Goal: Task Accomplishment & Management: Use online tool/utility

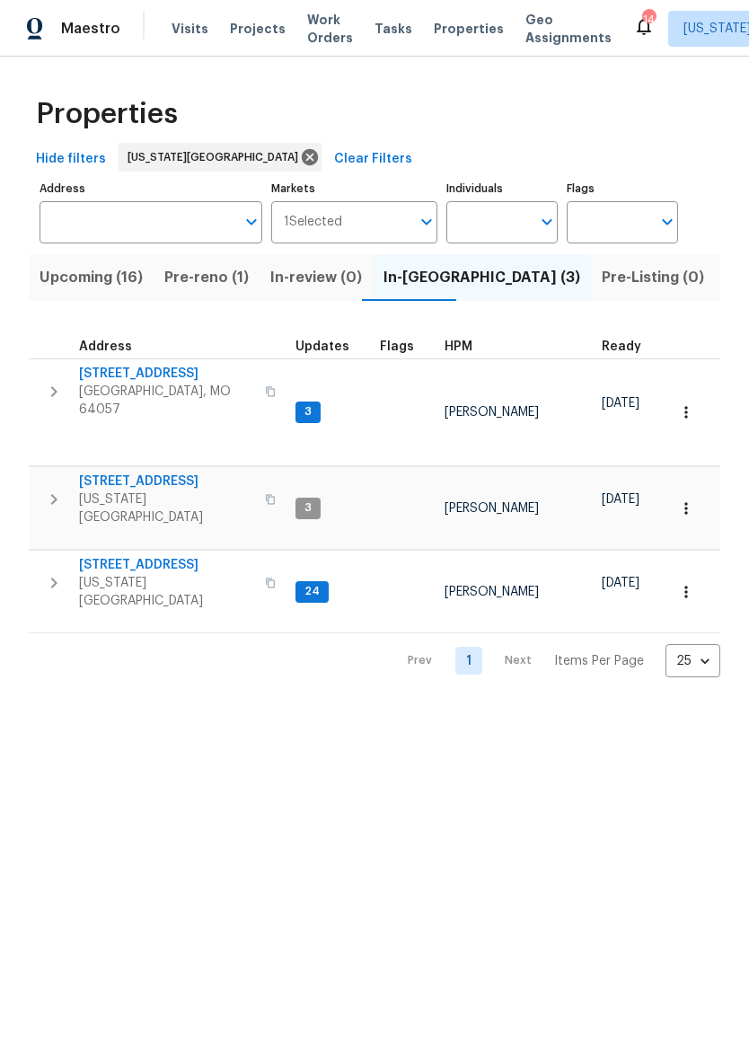
click at [132, 369] on span "[STREET_ADDRESS]" at bounding box center [166, 374] width 175 height 18
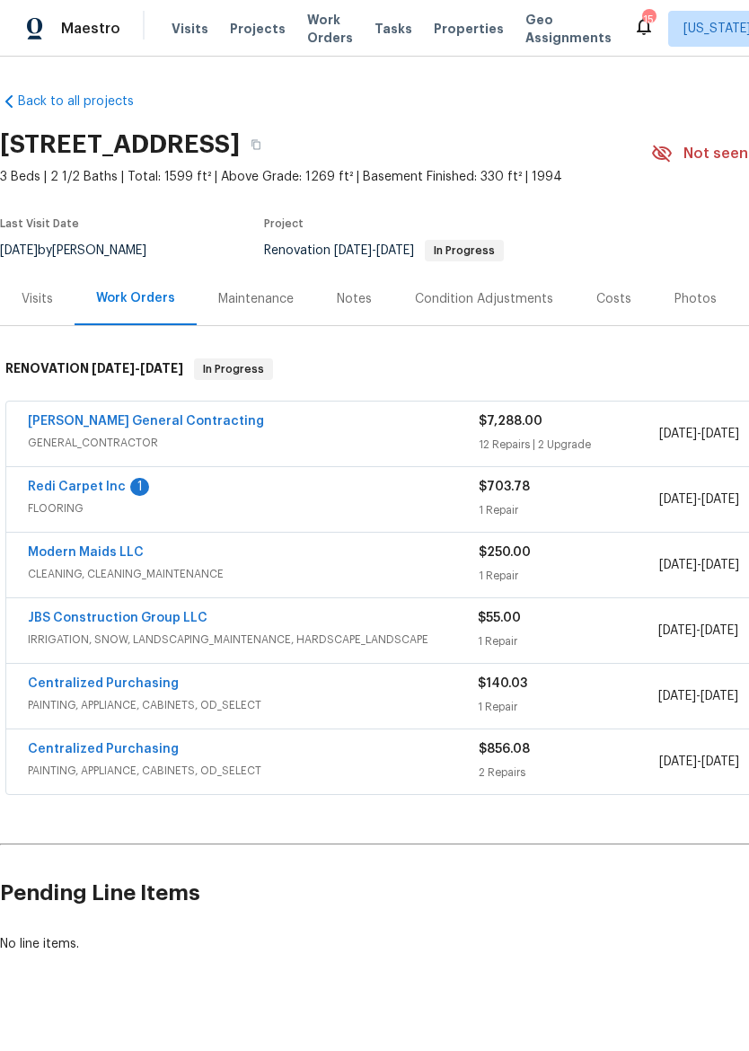
click at [69, 490] on link "Redi Carpet Inc" at bounding box center [77, 487] width 98 height 13
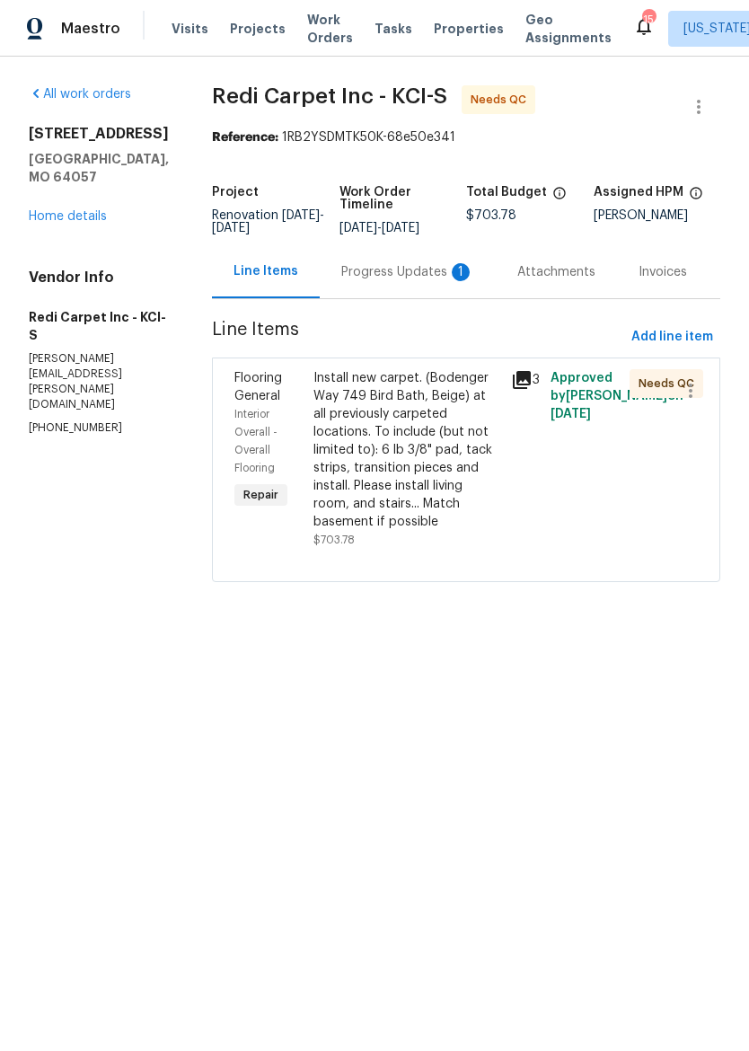
click at [419, 457] on div "Install new carpet. (Bodenger Way 749 Bird Bath, Beige) at all previously carpe…" at bounding box center [407, 450] width 187 height 162
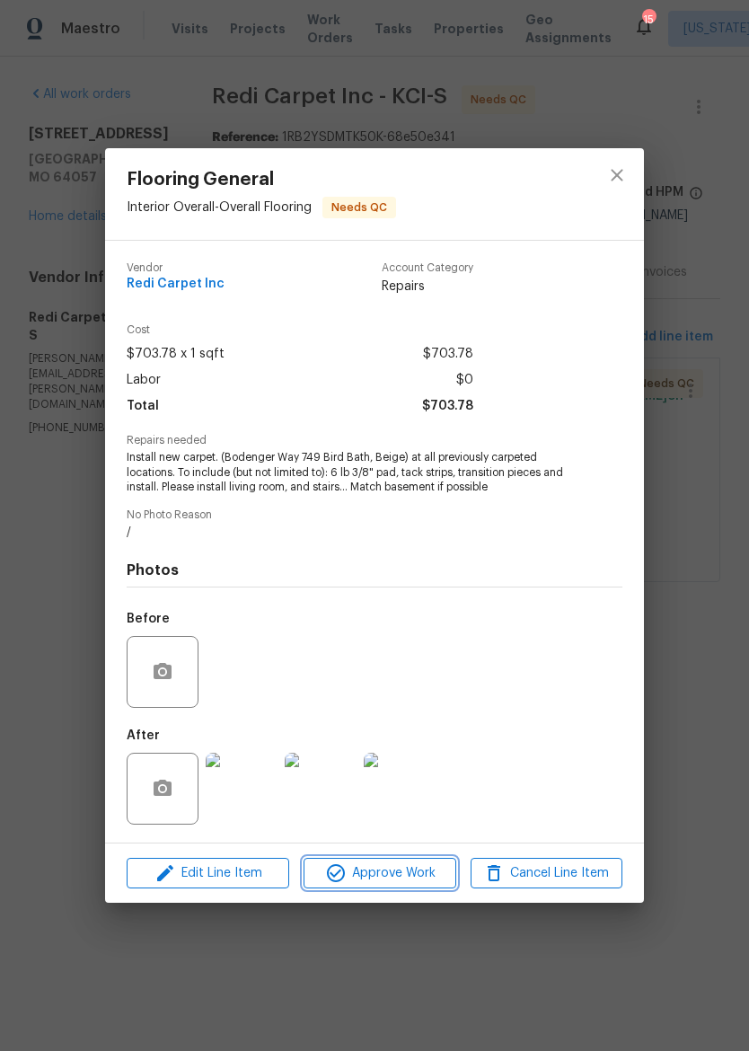
click at [423, 885] on span "Approve Work" at bounding box center [379, 873] width 141 height 22
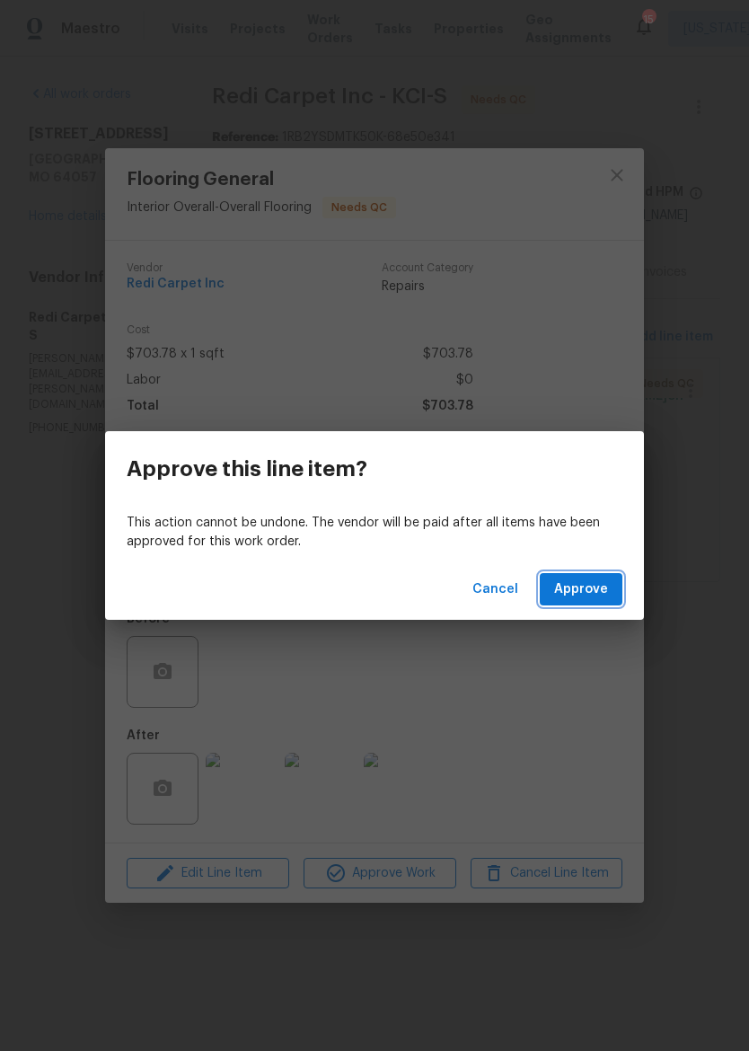
click at [596, 583] on span "Approve" at bounding box center [581, 590] width 54 height 22
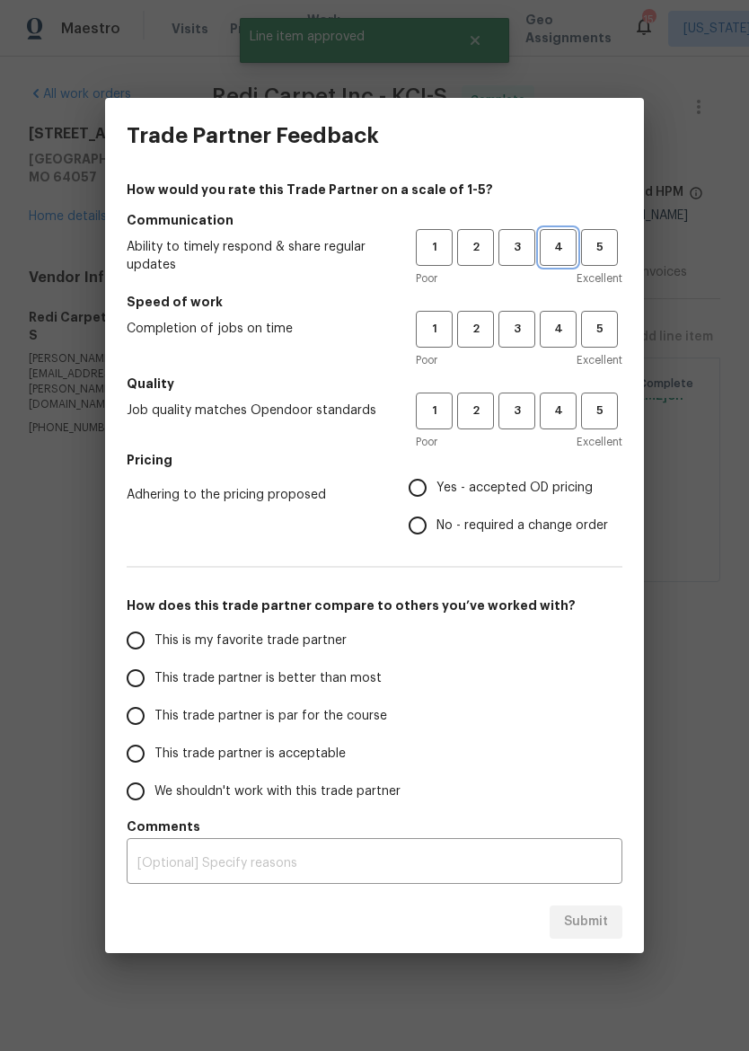
click at [554, 244] on span "4" at bounding box center [558, 247] width 33 height 21
click at [559, 323] on span "4" at bounding box center [558, 329] width 33 height 21
click at [559, 408] on span "4" at bounding box center [558, 411] width 33 height 21
click at [527, 481] on span "Yes - accepted OD pricing" at bounding box center [515, 488] width 156 height 19
click at [437, 481] on input "Yes - accepted OD pricing" at bounding box center [418, 488] width 38 height 38
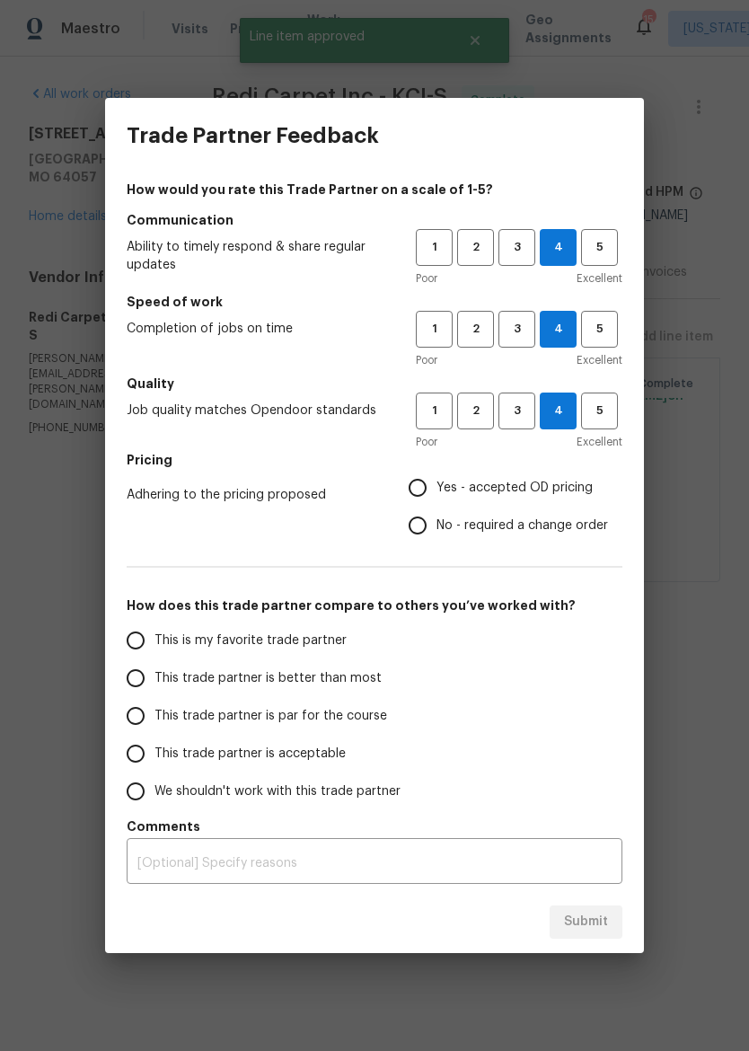
radio input "true"
click at [367, 684] on span "This trade partner is better than most" at bounding box center [268, 678] width 227 height 19
click at [155, 684] on input "This trade partner is better than most" at bounding box center [136, 678] width 38 height 38
click at [586, 924] on span "Submit" at bounding box center [586, 922] width 44 height 22
radio input "true"
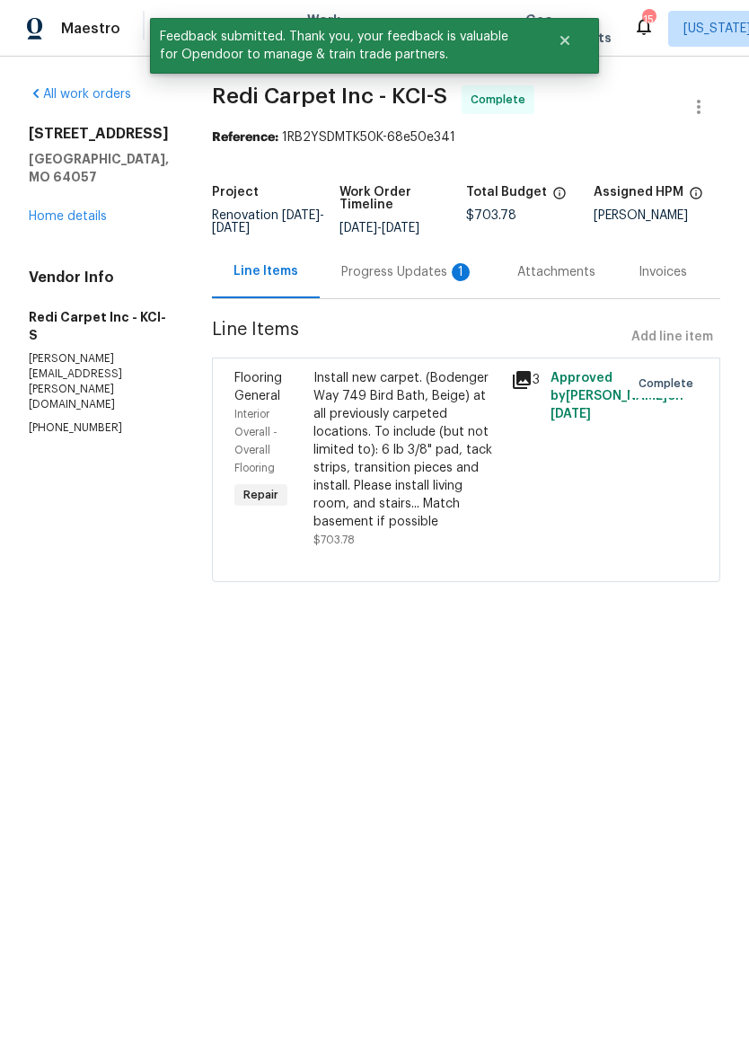
click at [59, 223] on link "Home details" at bounding box center [68, 216] width 78 height 13
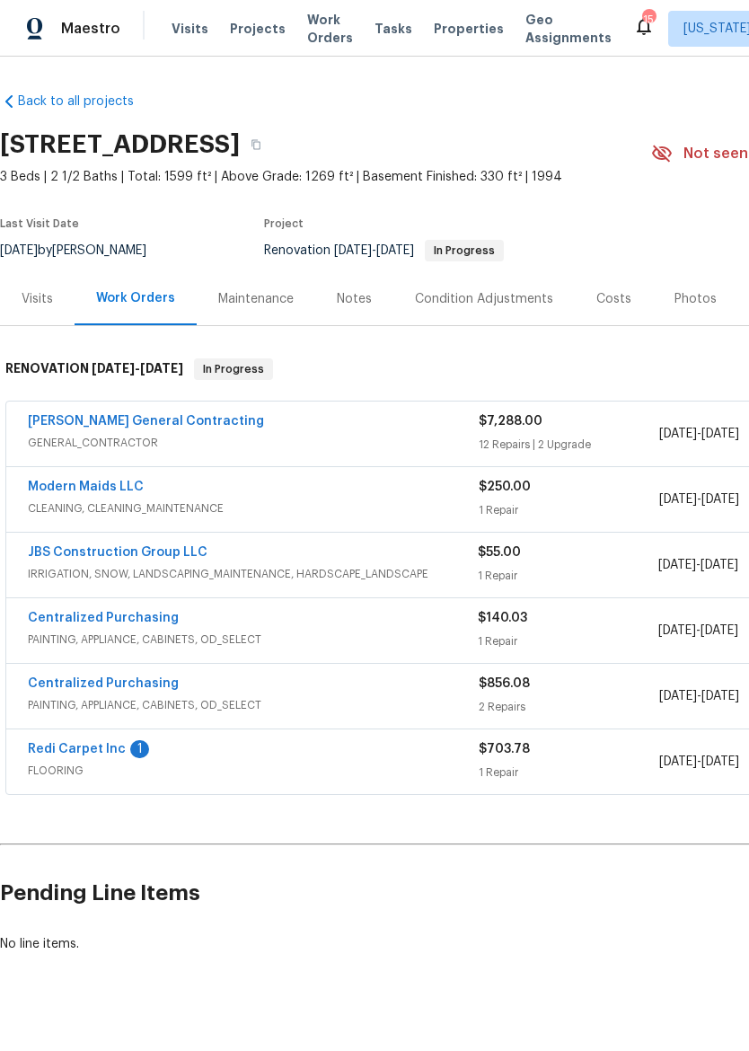
click at [404, 506] on span "CLEANING, CLEANING_MAINTENANCE" at bounding box center [253, 508] width 451 height 18
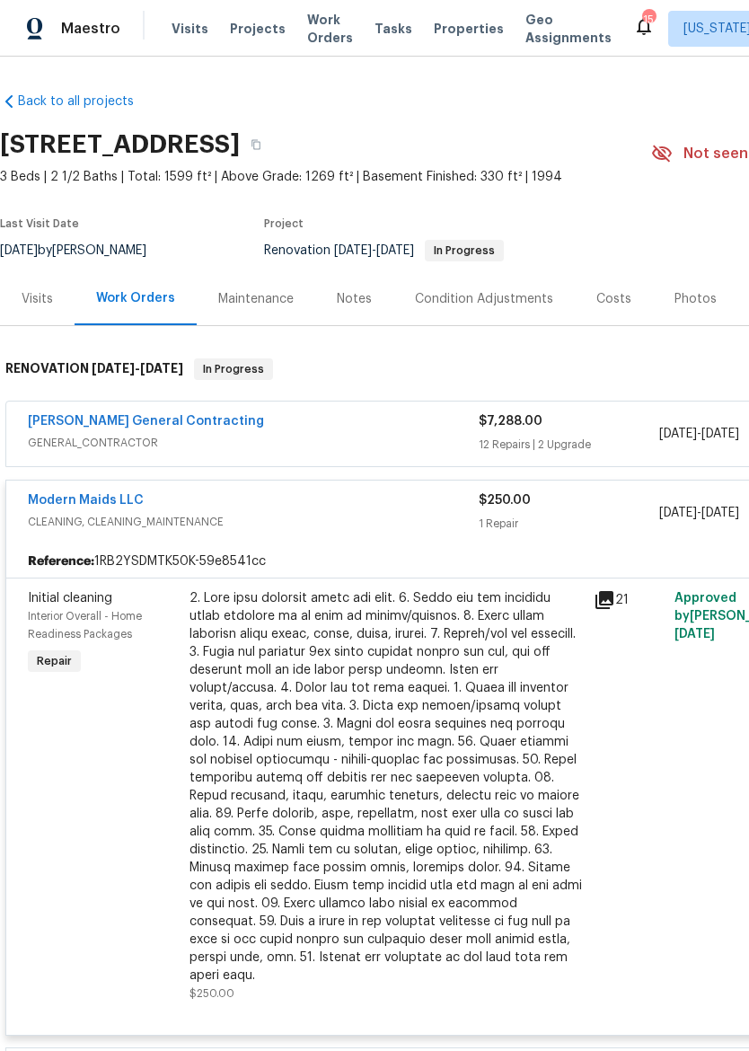
click at [331, 692] on div at bounding box center [386, 786] width 393 height 395
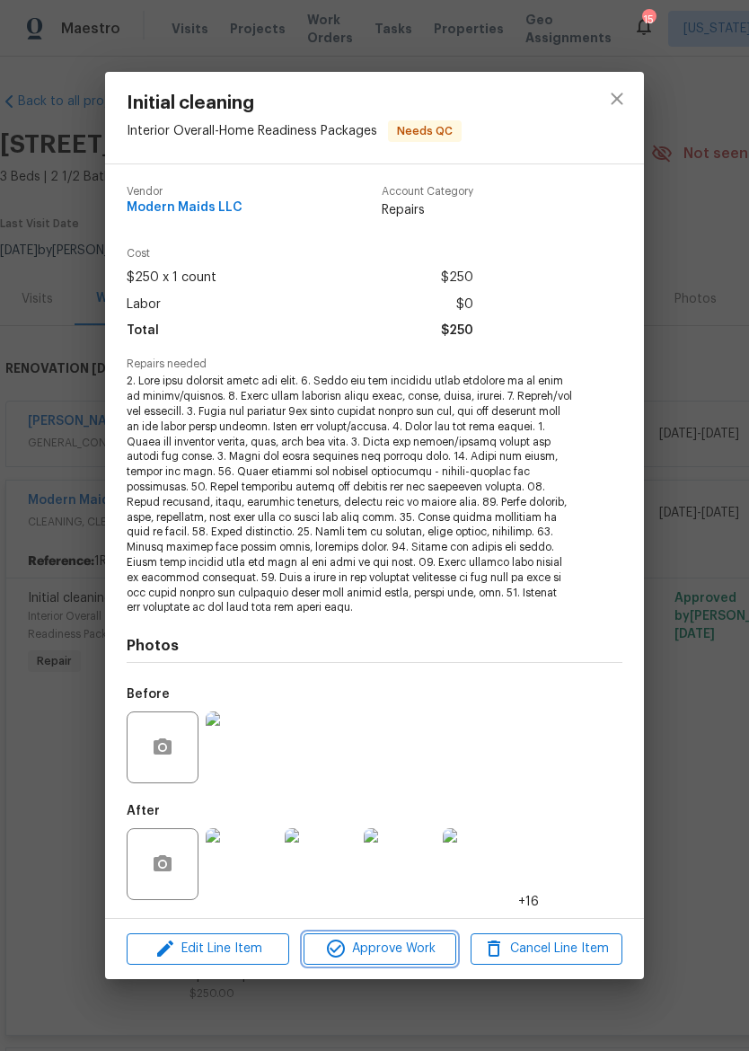
click at [396, 940] on span "Approve Work" at bounding box center [379, 949] width 141 height 22
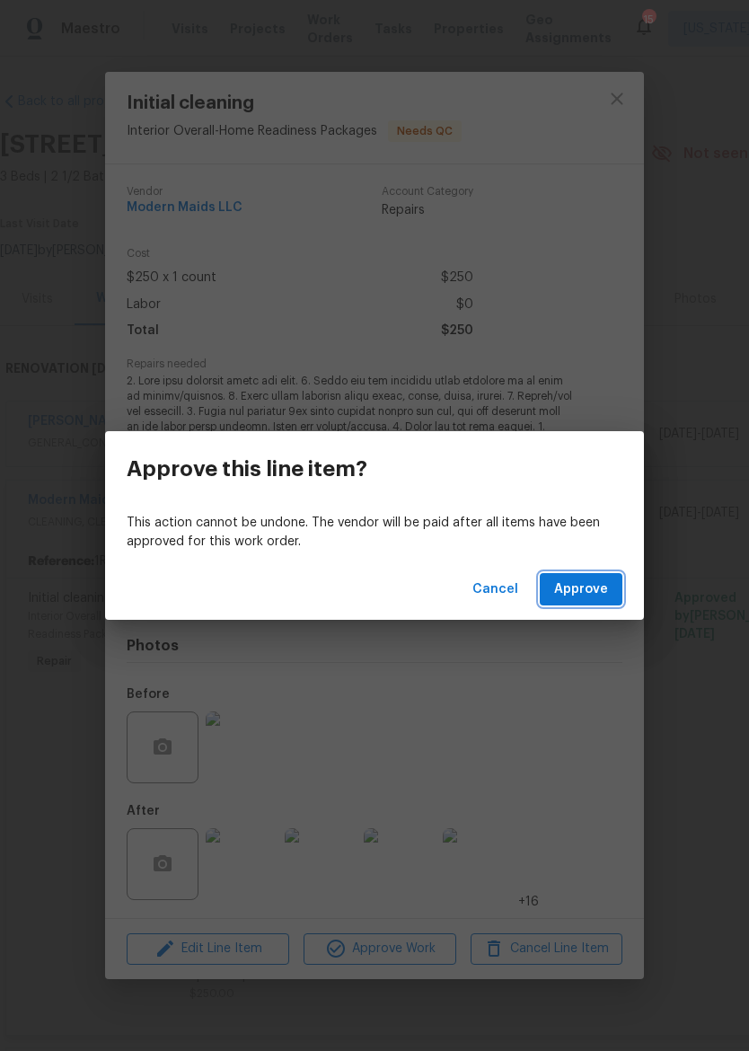
click at [577, 595] on span "Approve" at bounding box center [581, 590] width 54 height 22
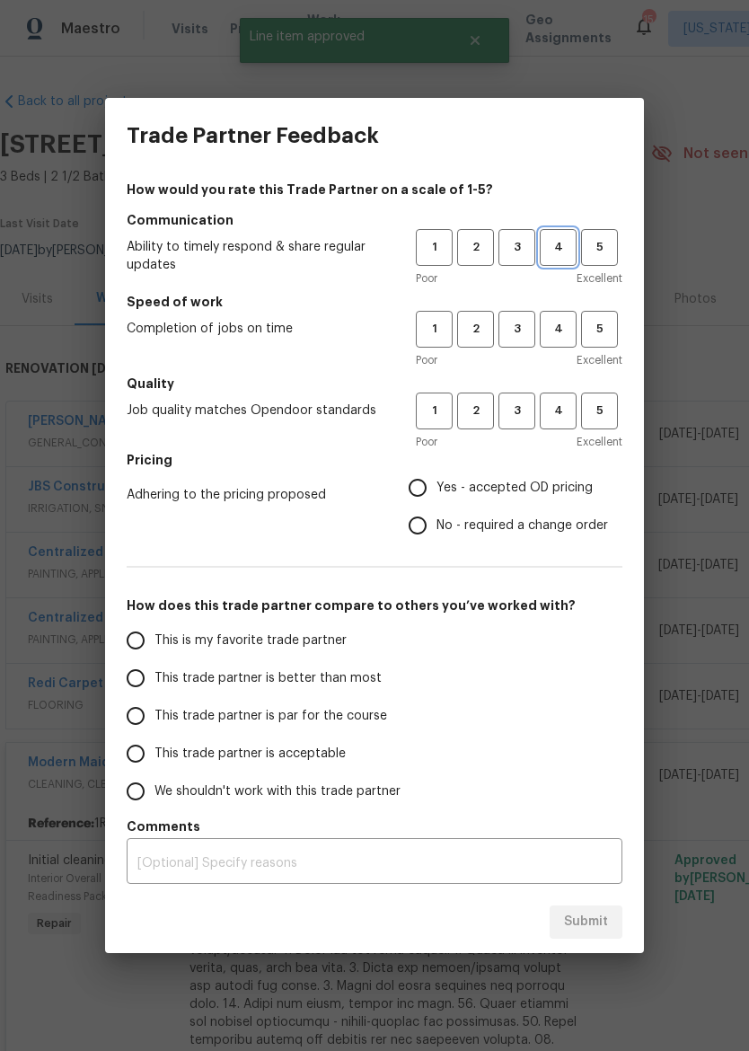
click at [561, 244] on span "4" at bounding box center [558, 247] width 33 height 21
click at [561, 320] on span "4" at bounding box center [558, 329] width 33 height 21
click at [564, 429] on button "4" at bounding box center [558, 411] width 37 height 37
click at [501, 486] on span "Yes - accepted OD pricing" at bounding box center [515, 488] width 156 height 19
click at [437, 486] on input "Yes - accepted OD pricing" at bounding box center [418, 488] width 38 height 38
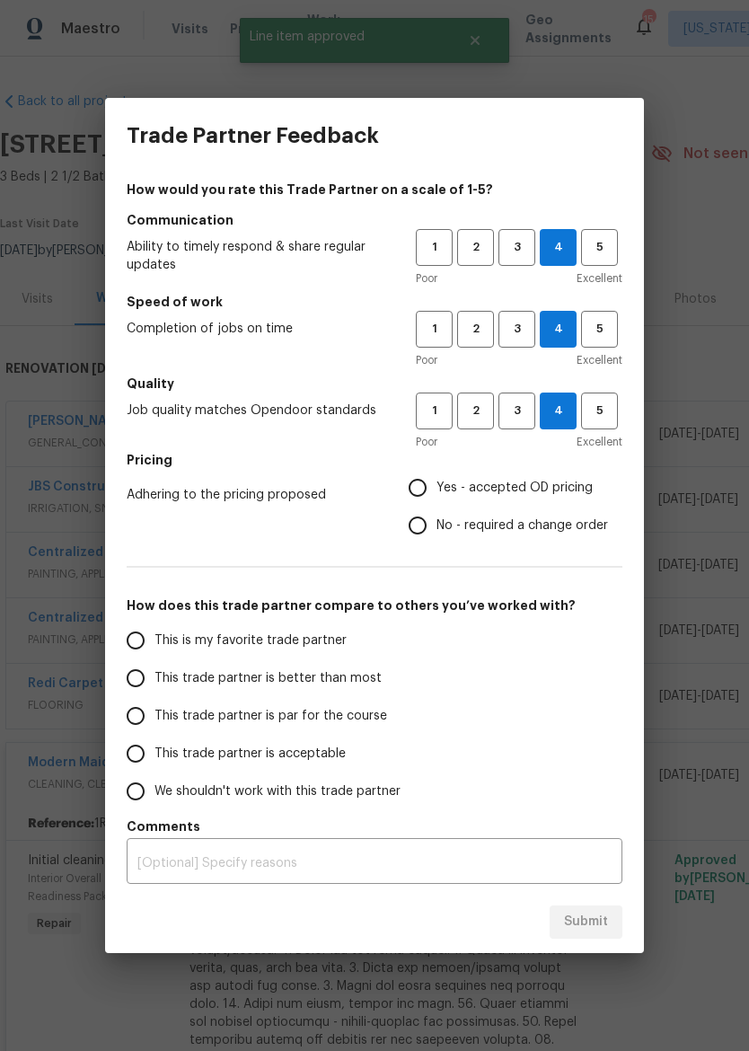
radio input "true"
click at [359, 685] on span "This trade partner is better than most" at bounding box center [268, 678] width 227 height 19
click at [155, 685] on input "This trade partner is better than most" at bounding box center [136, 678] width 38 height 38
click at [596, 923] on span "Submit" at bounding box center [586, 922] width 44 height 22
radio input "true"
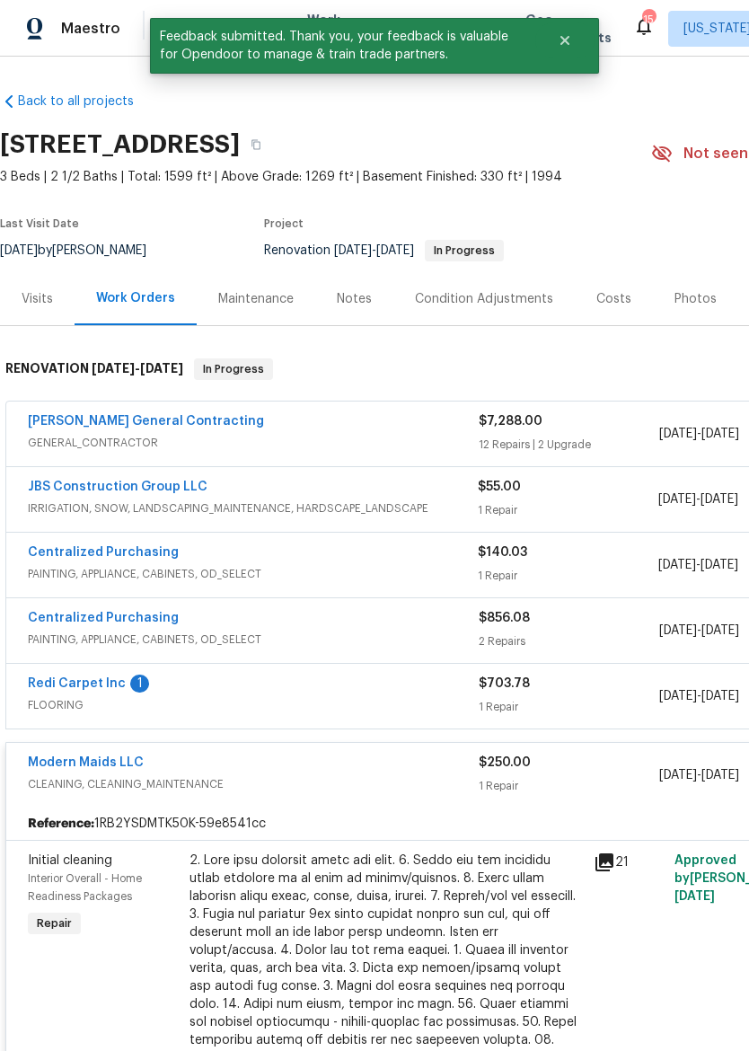
click at [362, 697] on span "FLOORING" at bounding box center [253, 705] width 451 height 18
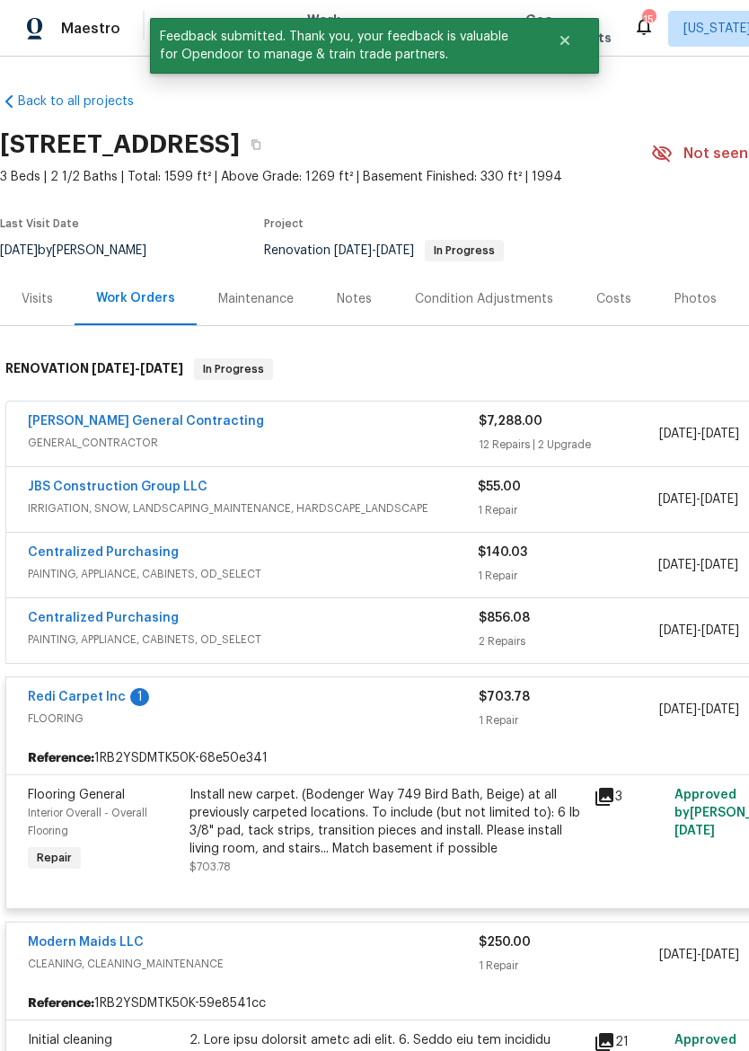
click at [84, 694] on link "Redi Carpet Inc" at bounding box center [77, 697] width 98 height 13
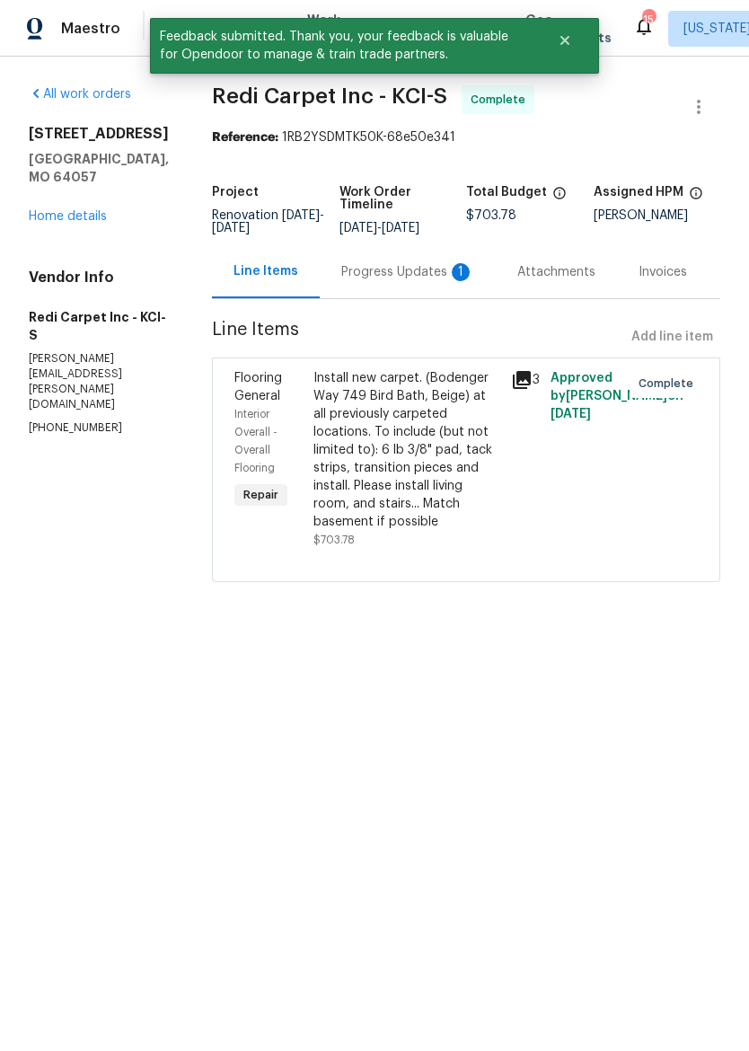
click at [410, 284] on div "Progress Updates 1" at bounding box center [408, 271] width 176 height 53
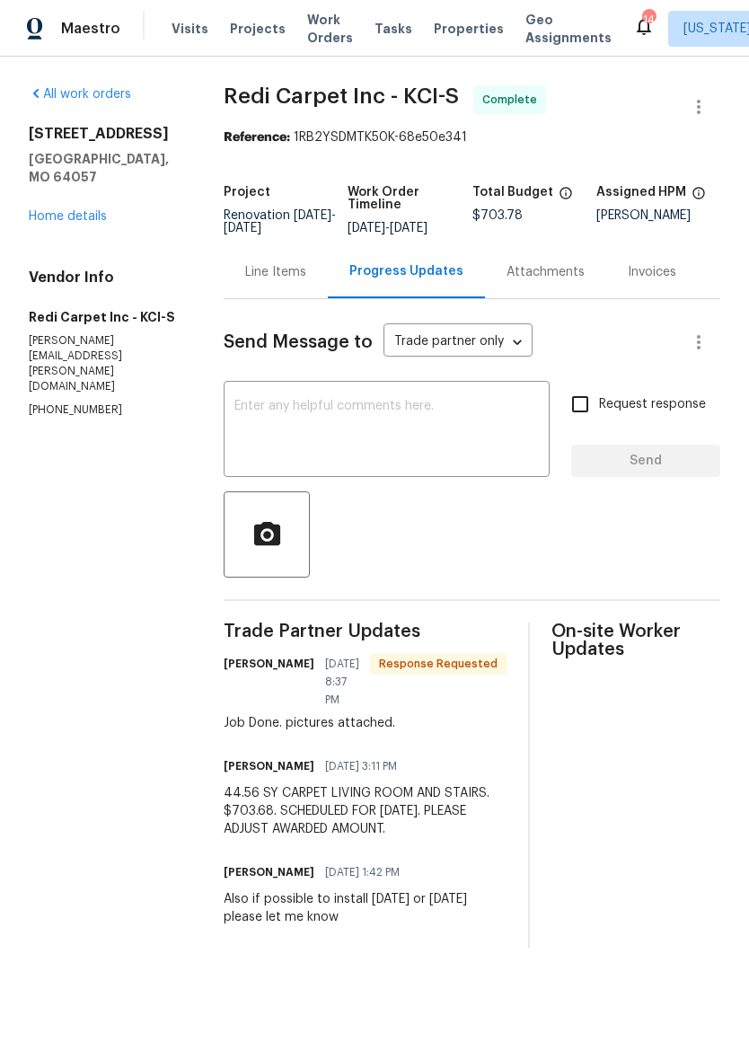
click at [35, 212] on div "18109 E 31st Terrace Dr S Independence, MO 64057 Home details" at bounding box center [105, 175] width 152 height 101
click at [34, 223] on link "Home details" at bounding box center [68, 216] width 78 height 13
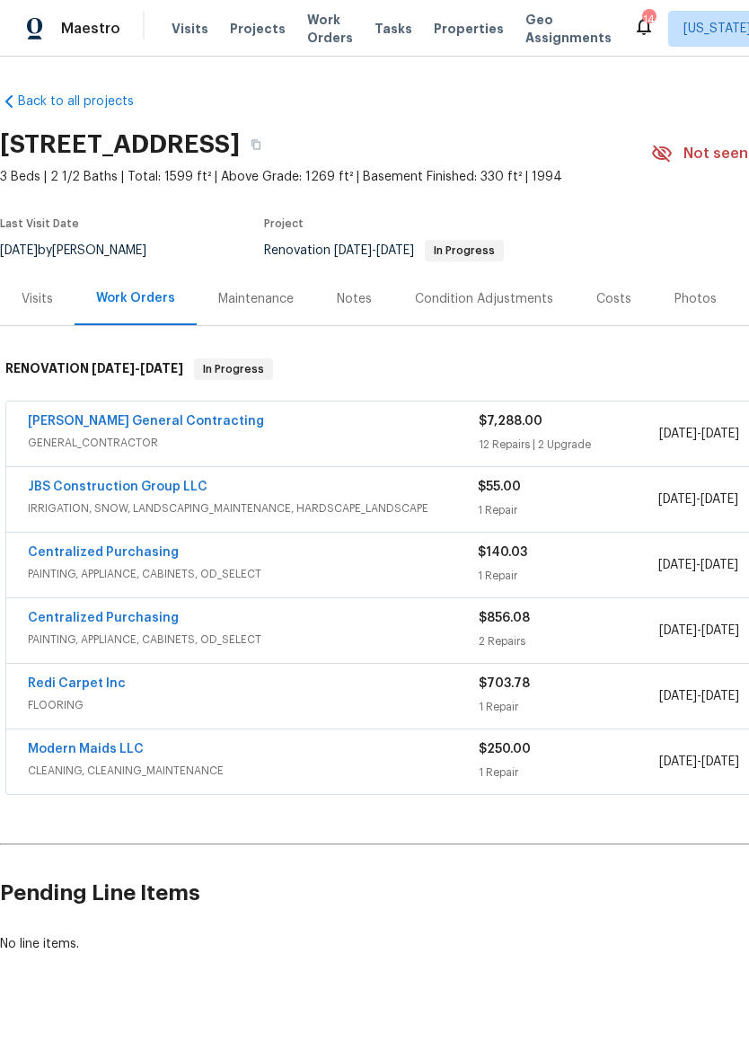
click at [308, 453] on div "Nicholson General Contracting GENERAL_CONTRACTOR" at bounding box center [253, 433] width 451 height 43
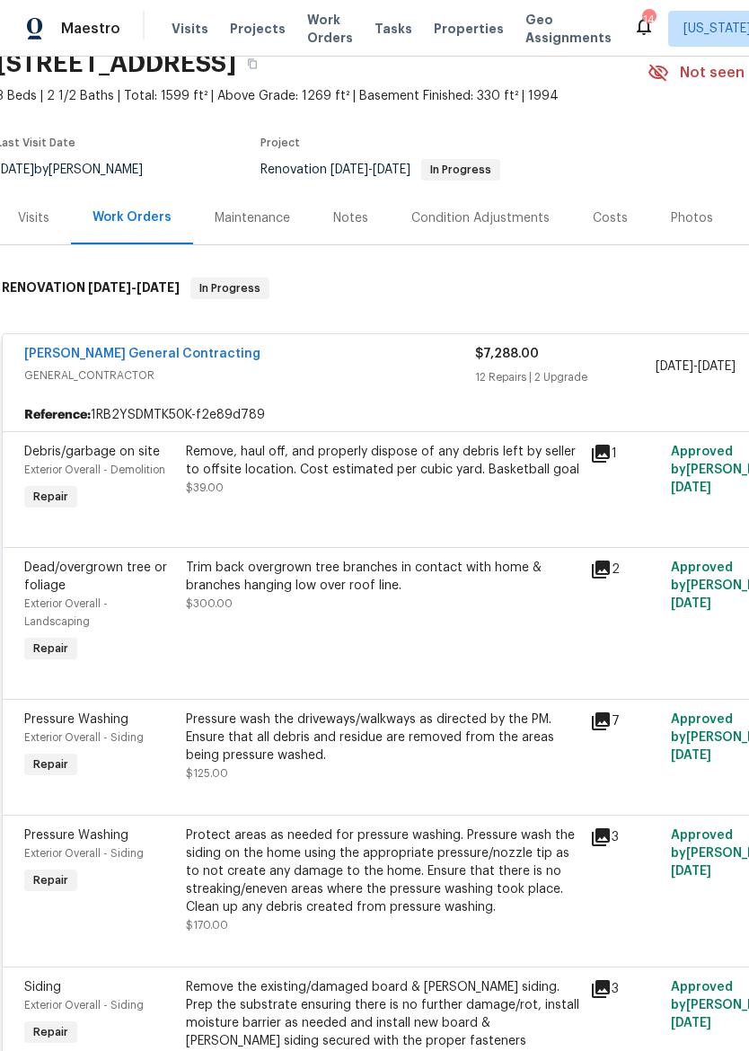
scroll to position [81, 4]
click at [455, 475] on div "Remove, haul off, and properly dispose of any debris left by seller to offsite …" at bounding box center [382, 461] width 393 height 36
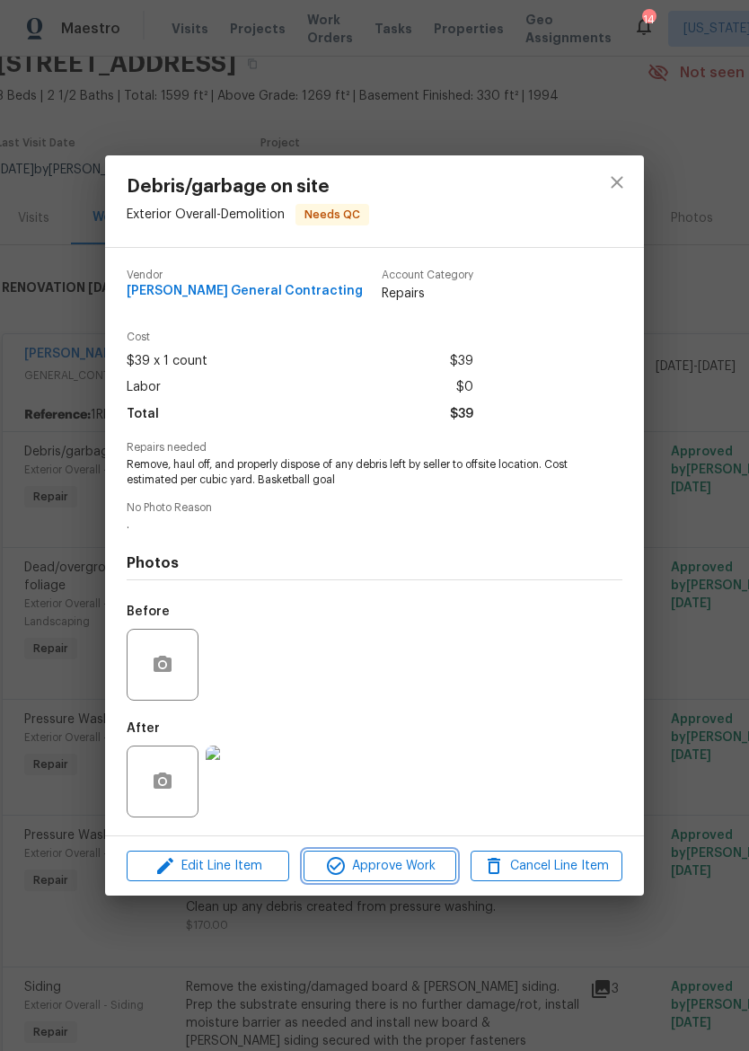
click at [404, 873] on span "Approve Work" at bounding box center [379, 866] width 141 height 22
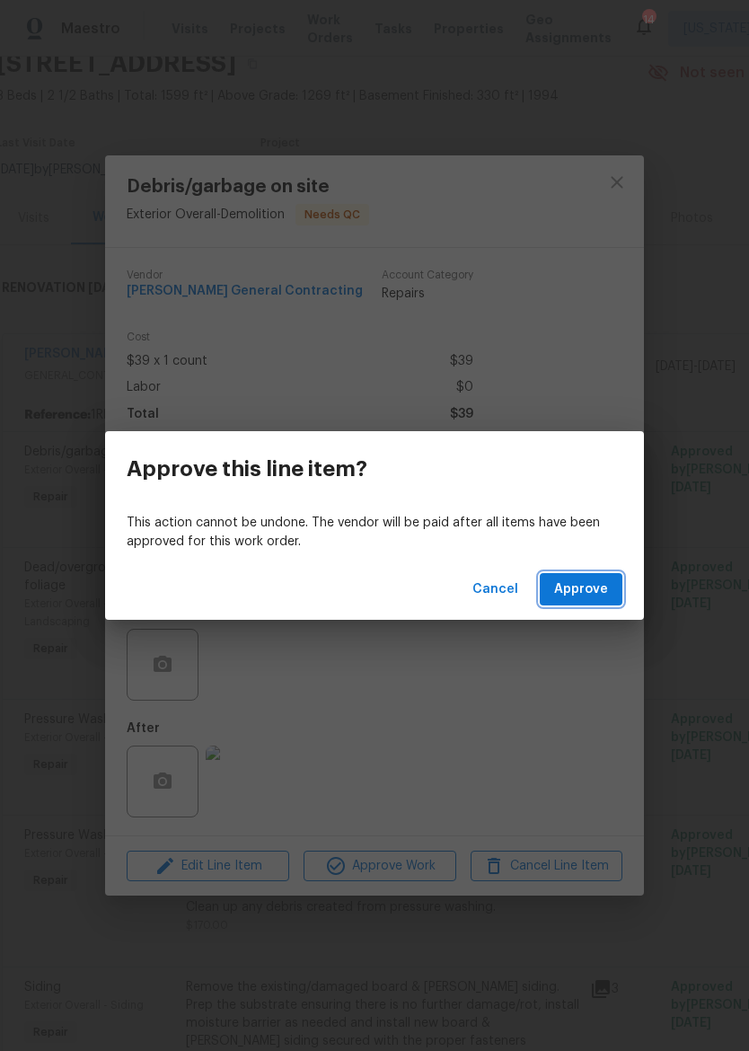
click at [582, 584] on span "Approve" at bounding box center [581, 590] width 54 height 22
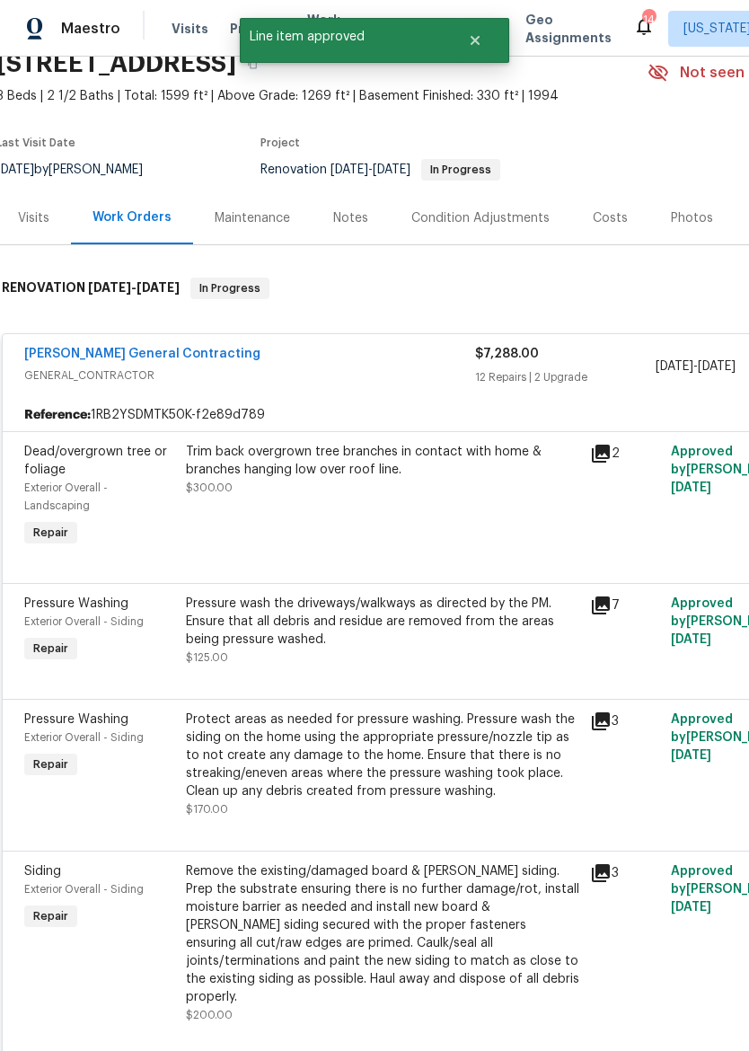
click at [477, 515] on div "Trim back overgrown tree branches in contact with home & branches hanging low o…" at bounding box center [383, 497] width 404 height 119
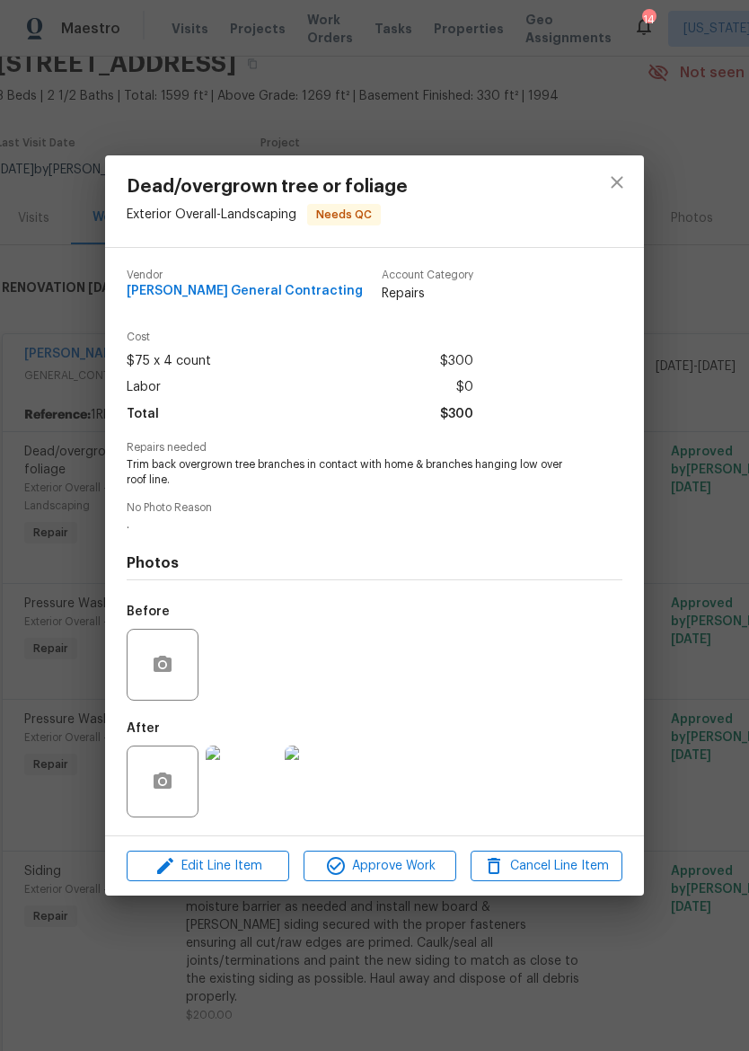
click at [244, 784] on img at bounding box center [242, 782] width 72 height 72
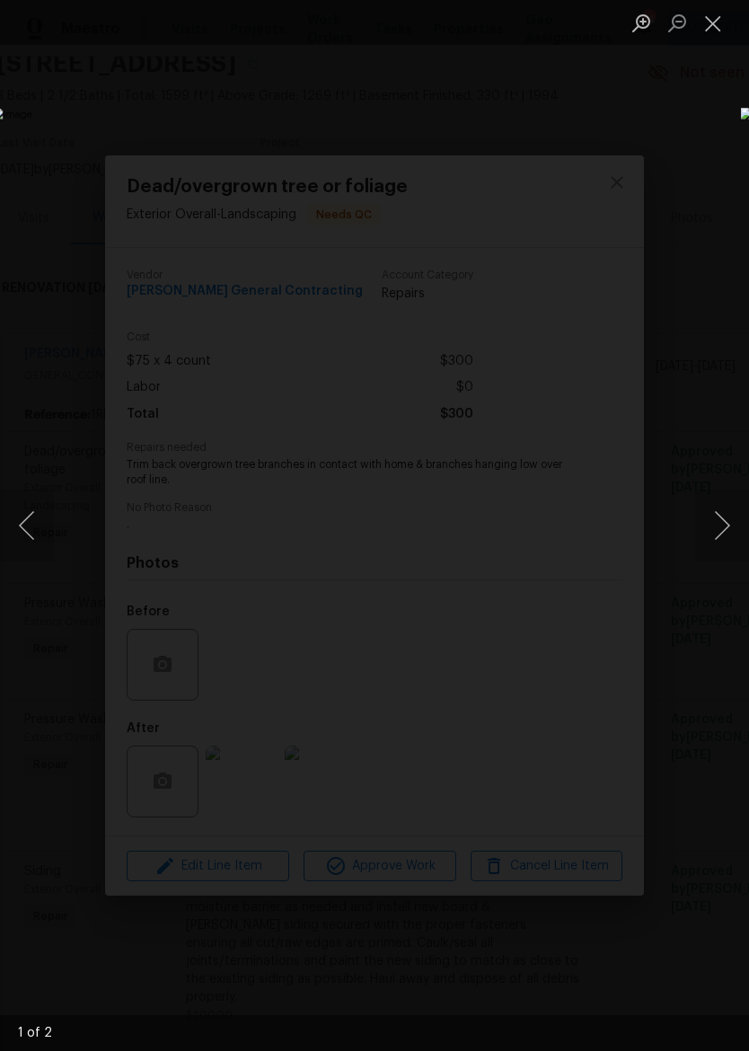
click at [734, 535] on button "Next image" at bounding box center [722, 526] width 54 height 72
click at [717, 27] on button "Close lightbox" at bounding box center [713, 22] width 36 height 31
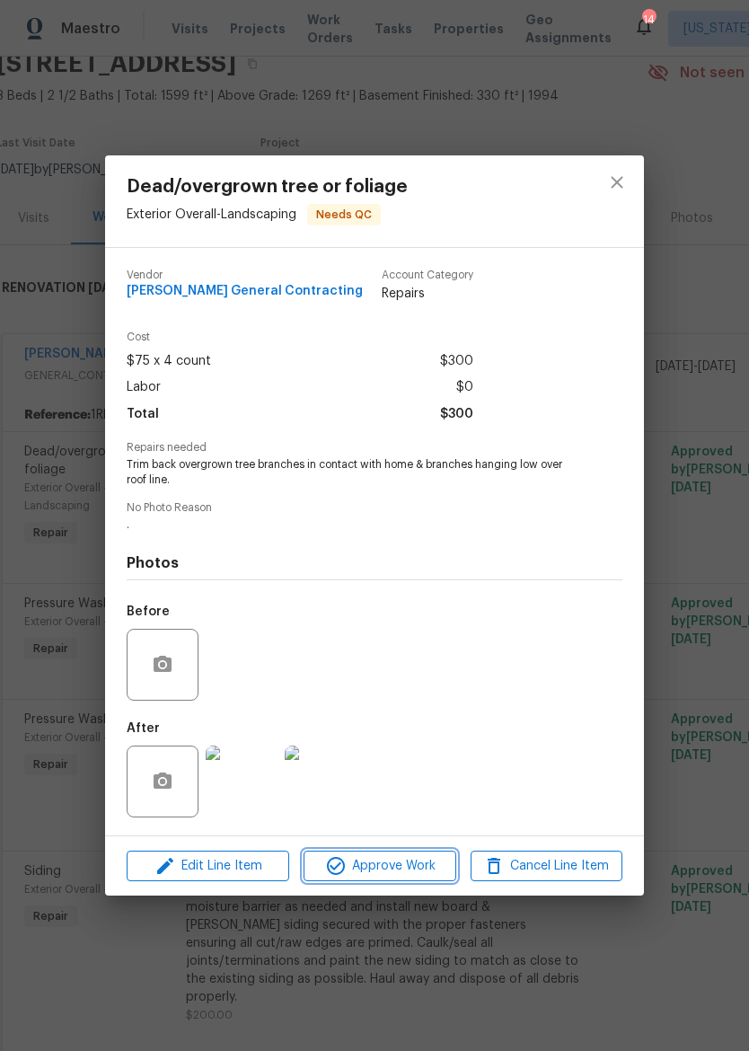
click at [421, 871] on span "Approve Work" at bounding box center [379, 866] width 141 height 22
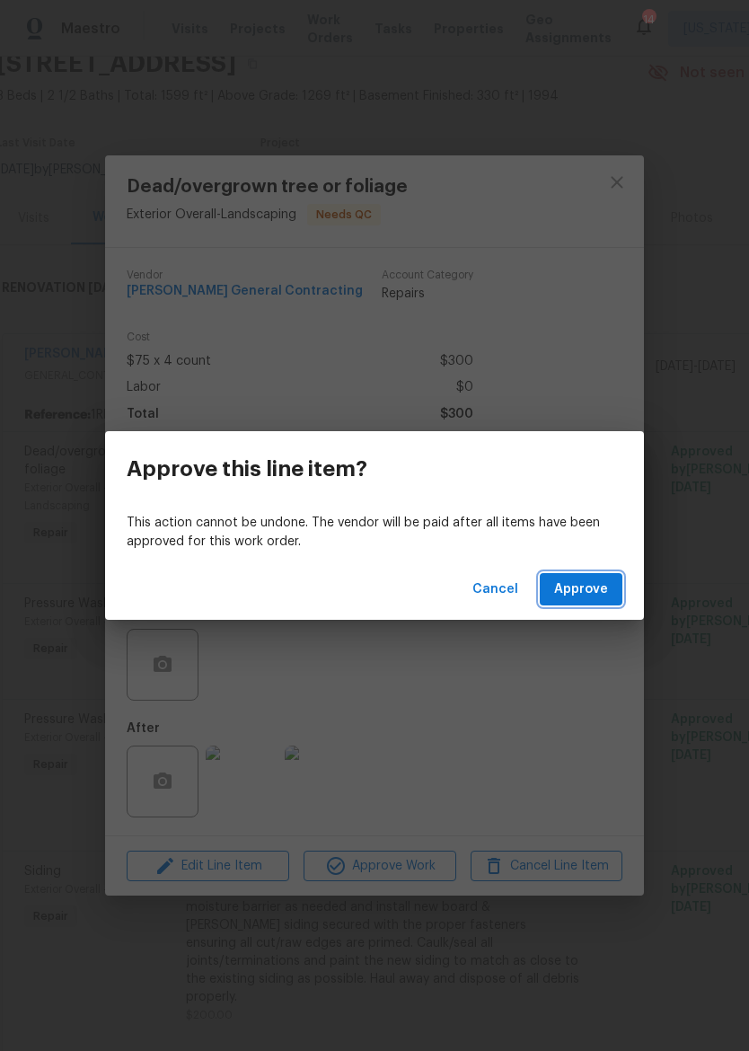
click at [594, 574] on button "Approve" at bounding box center [581, 589] width 83 height 33
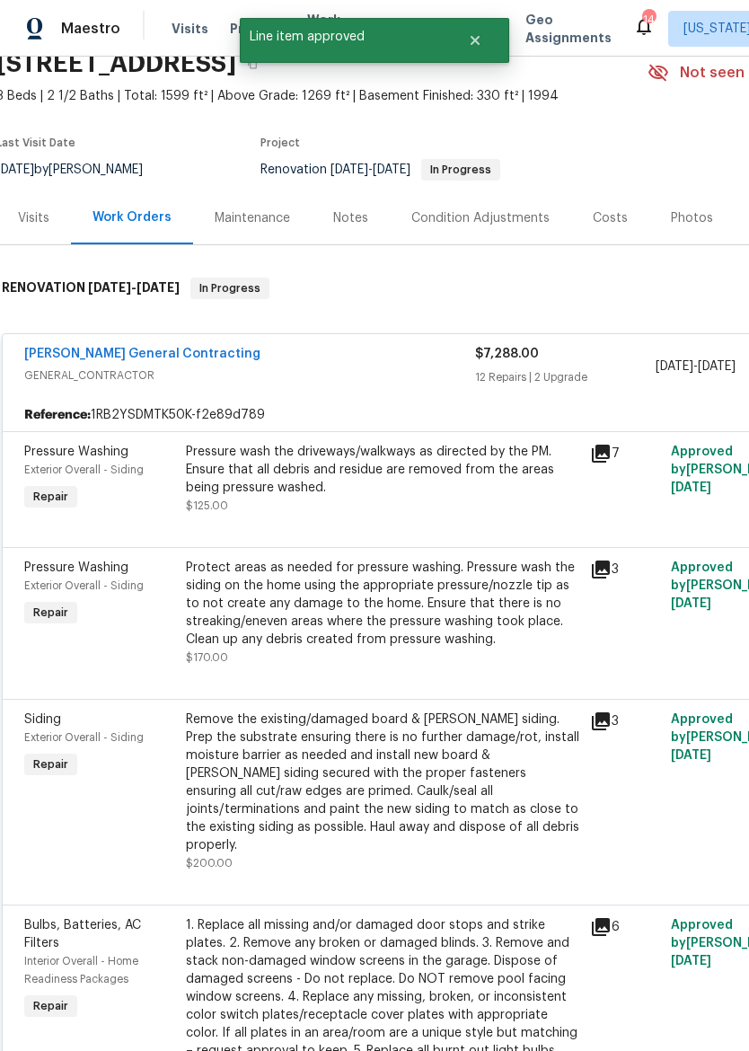
click at [402, 494] on div "Pressure wash the driveways/walkways as directed by the PM. Ensure that all deb…" at bounding box center [382, 470] width 393 height 54
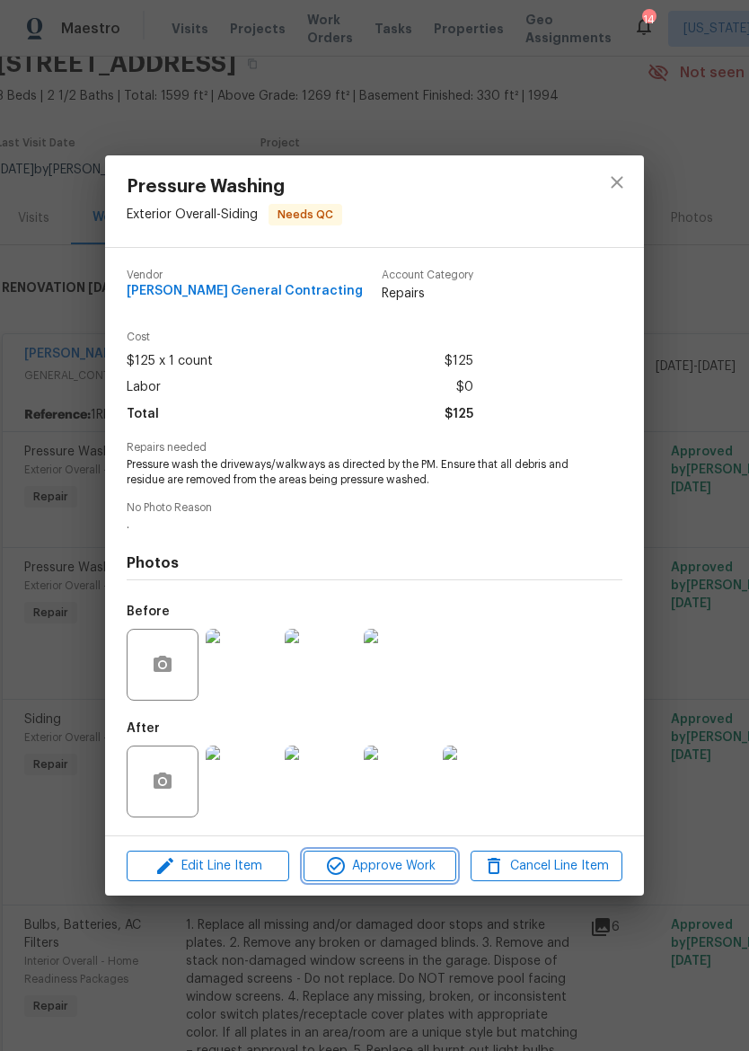
click at [415, 855] on button "Approve Work" at bounding box center [380, 866] width 152 height 31
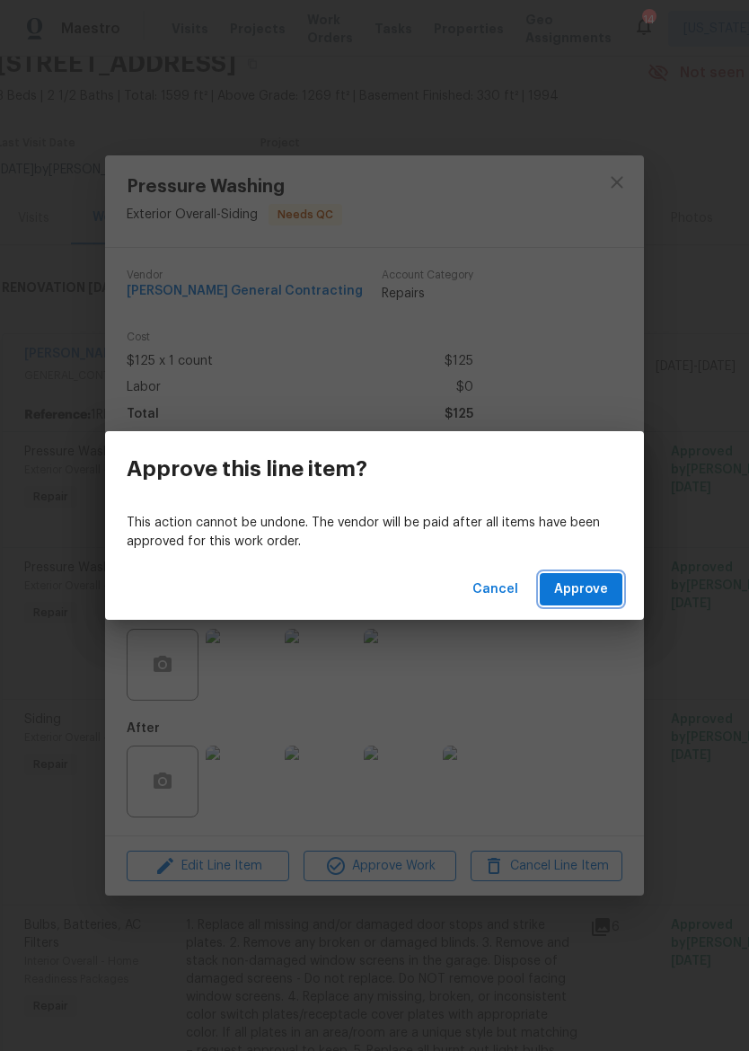
click at [588, 604] on button "Approve" at bounding box center [581, 589] width 83 height 33
click at [587, 604] on button "Loading..." at bounding box center [577, 589] width 91 height 33
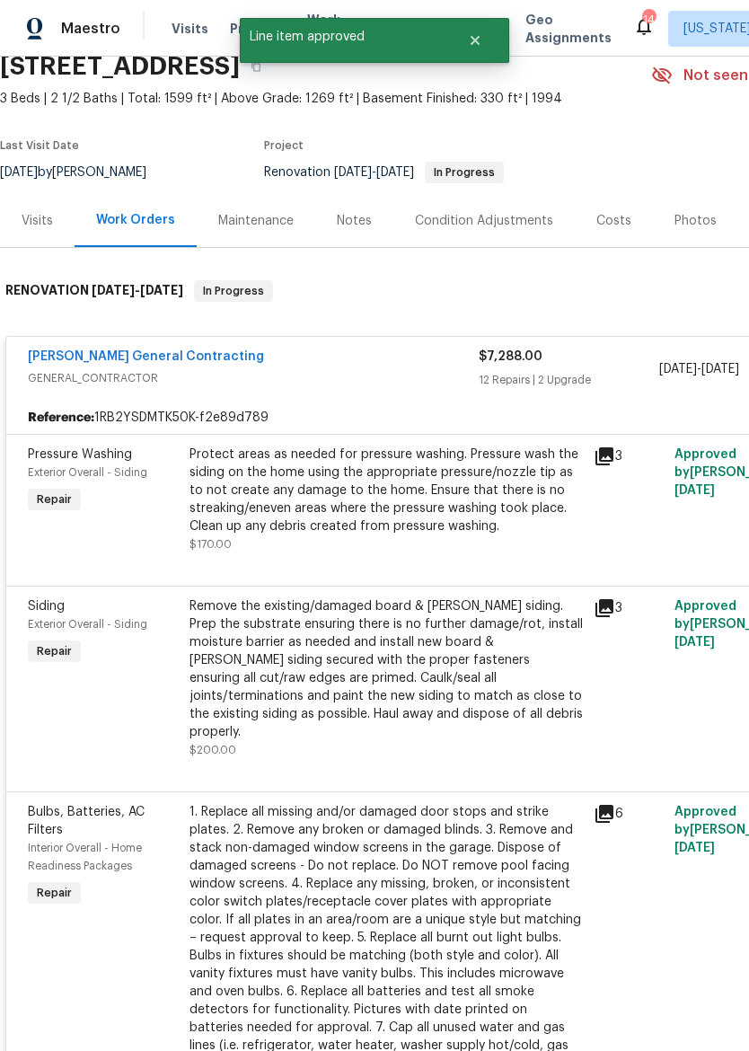
scroll to position [78, 0]
click at [449, 518] on div "Protect areas as needed for pressure washing. Pressure wash the siding on the h…" at bounding box center [386, 491] width 393 height 90
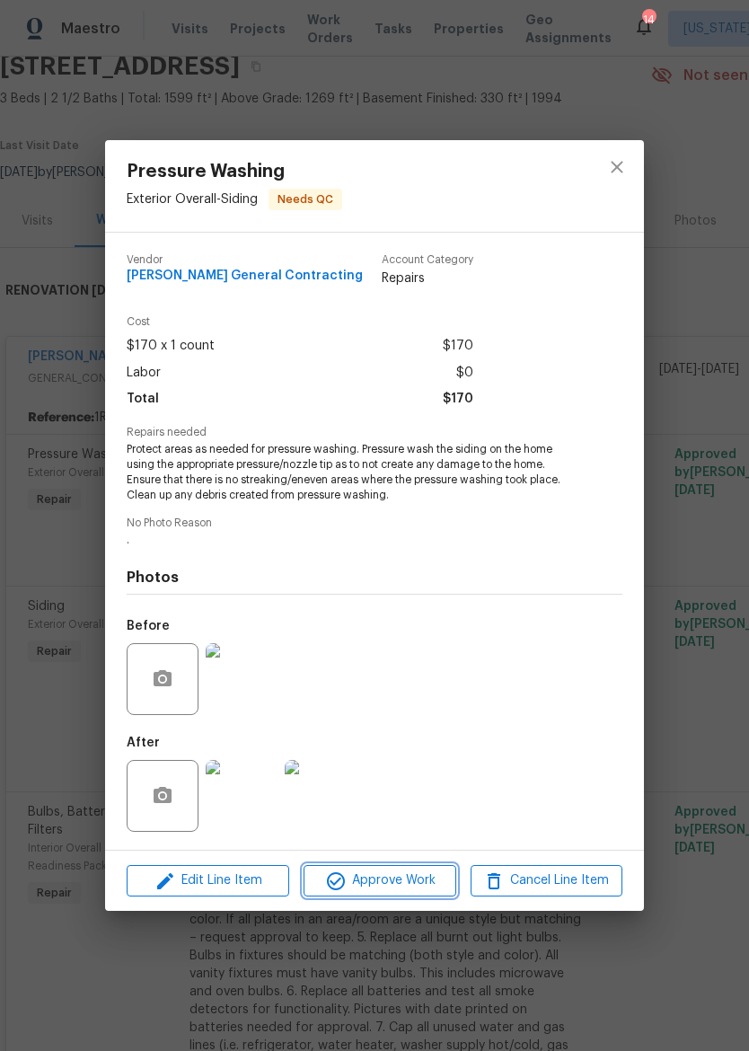
click at [385, 877] on span "Approve Work" at bounding box center [379, 881] width 141 height 22
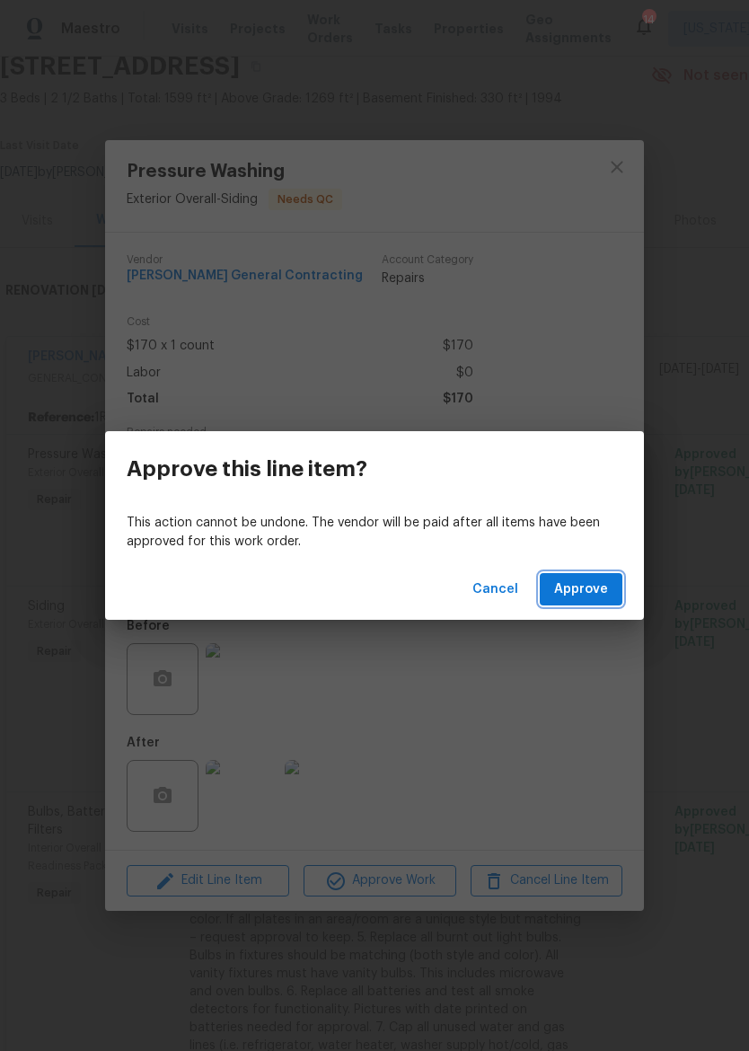
click at [588, 594] on span "Approve" at bounding box center [581, 590] width 54 height 22
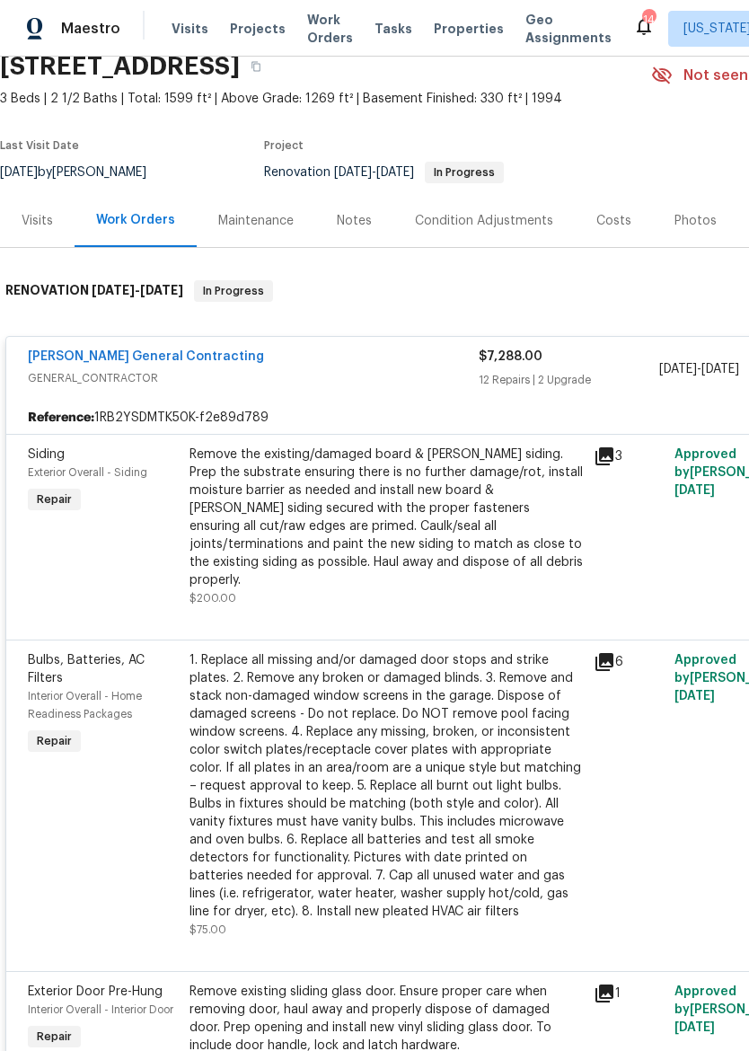
click at [393, 514] on div "Remove the existing/damaged board & batten siding. Prep the substrate ensuring …" at bounding box center [386, 518] width 393 height 144
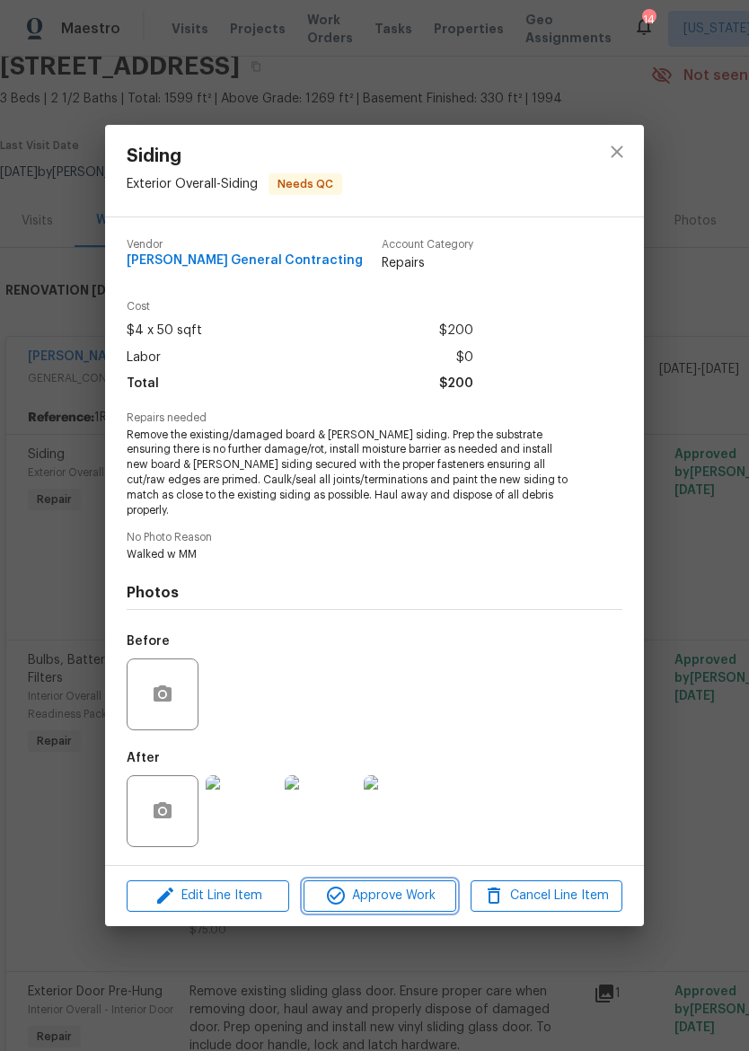
click at [402, 880] on button "Approve Work" at bounding box center [380, 895] width 152 height 31
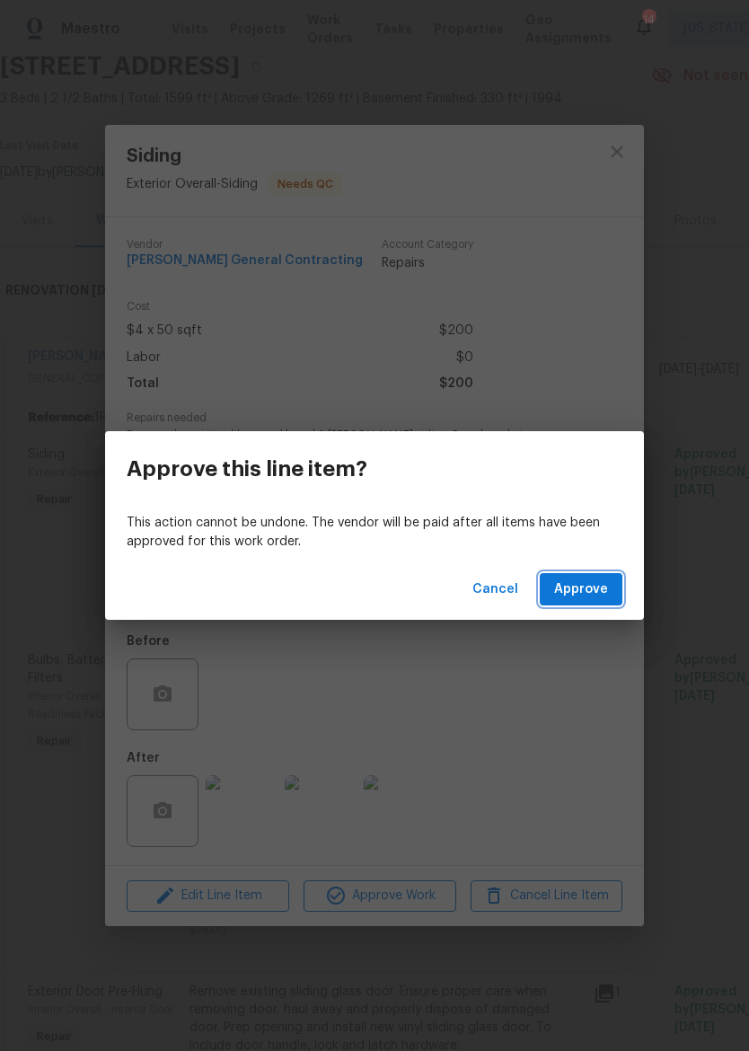
click at [588, 599] on span "Approve" at bounding box center [581, 590] width 54 height 22
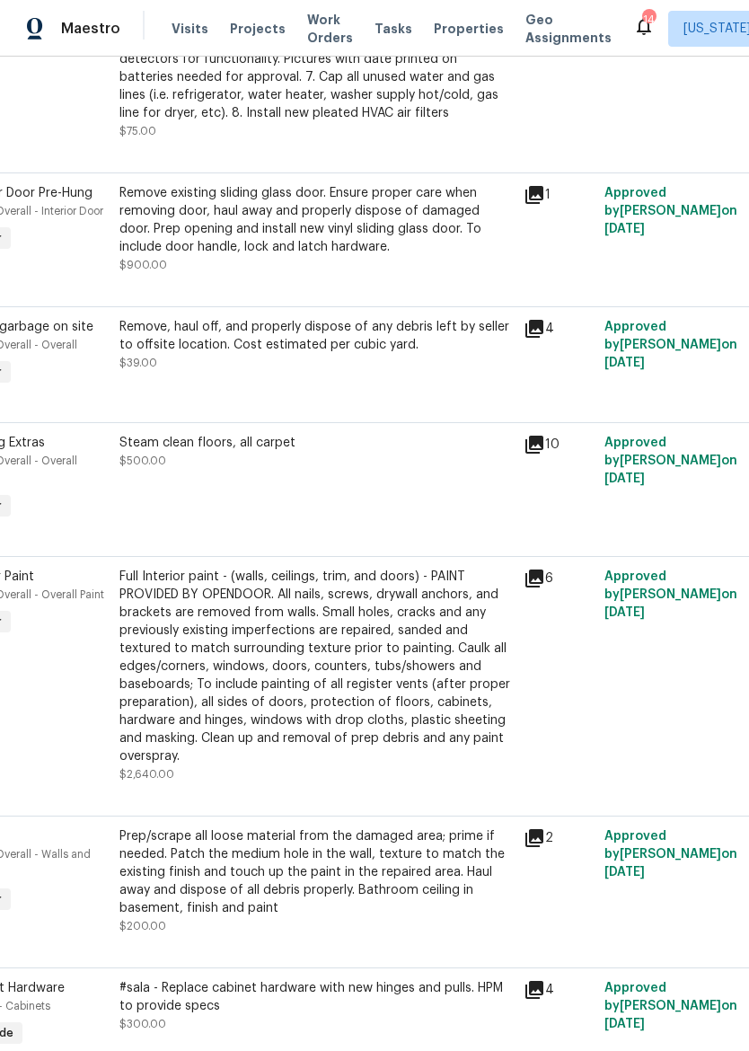
scroll to position [670, 68]
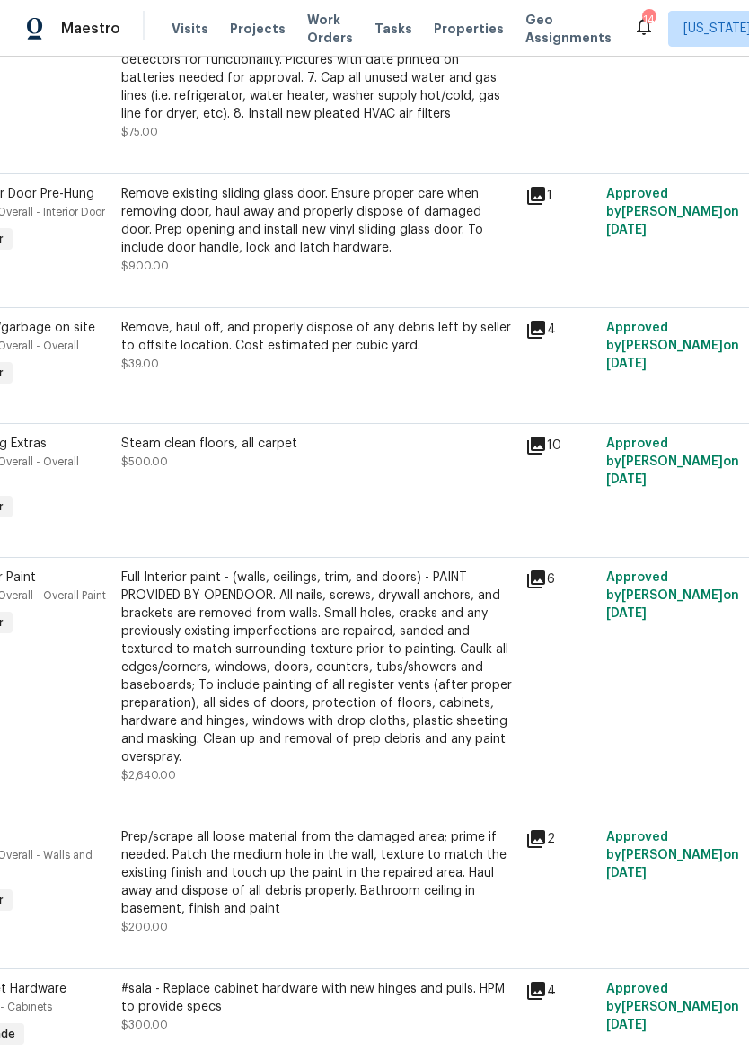
click at [382, 352] on div "Remove, haul off, and properly dispose of any debris left by seller to offsite …" at bounding box center [317, 337] width 393 height 36
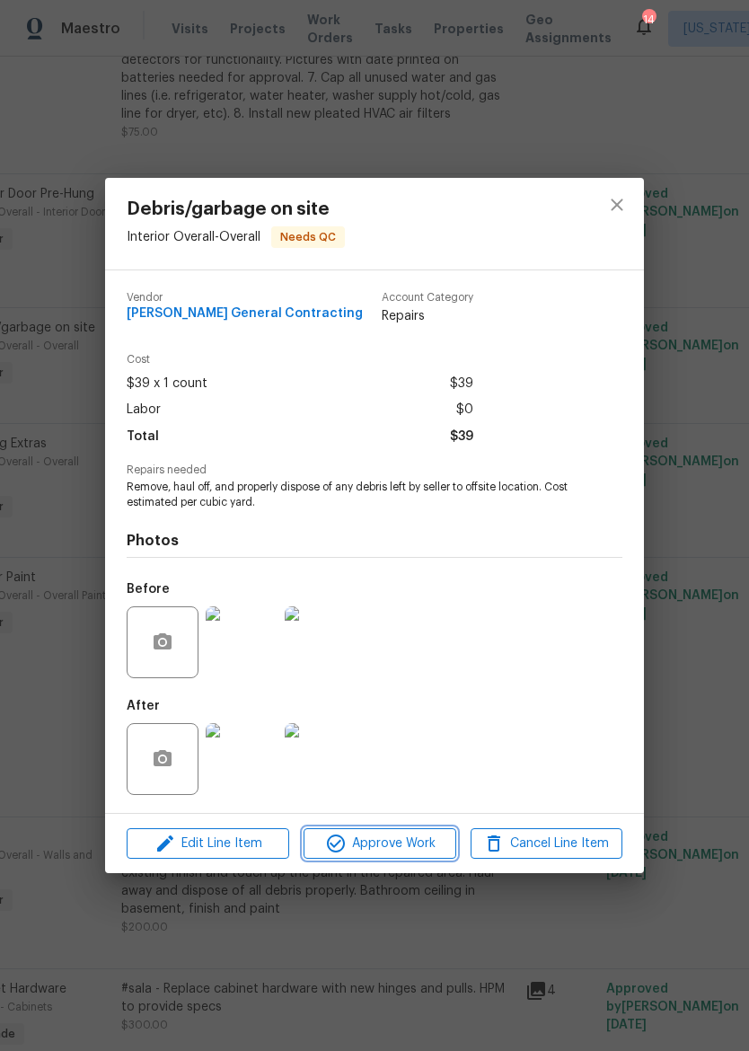
click at [403, 846] on span "Approve Work" at bounding box center [379, 844] width 141 height 22
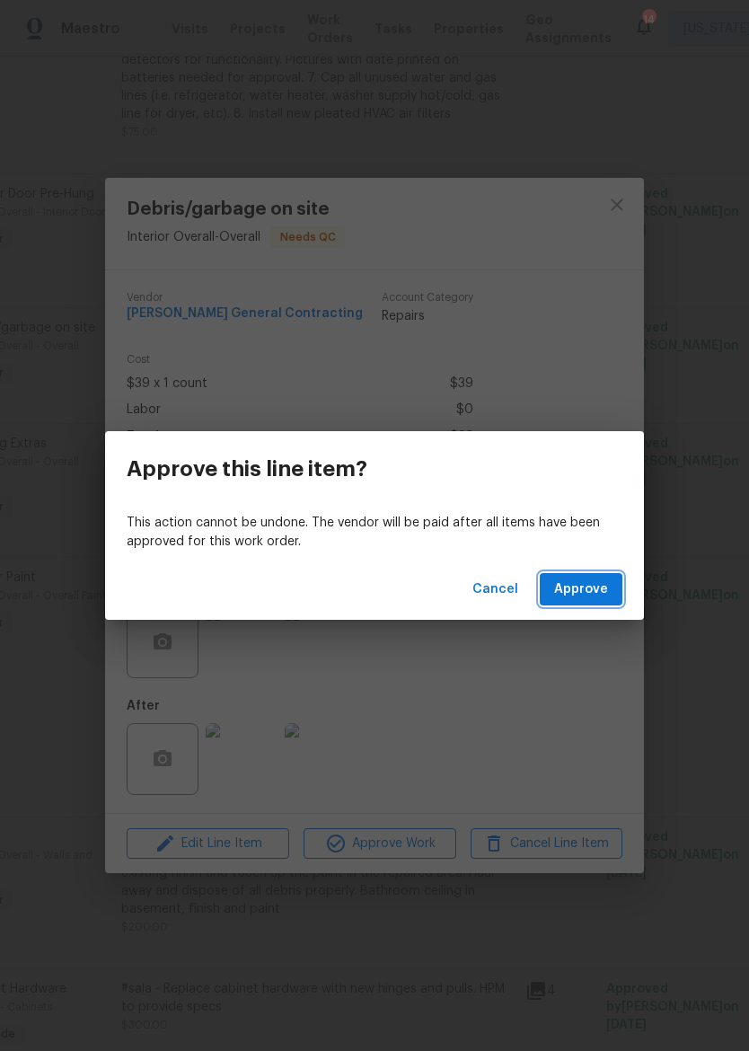
click at [599, 574] on button "Approve" at bounding box center [581, 589] width 83 height 33
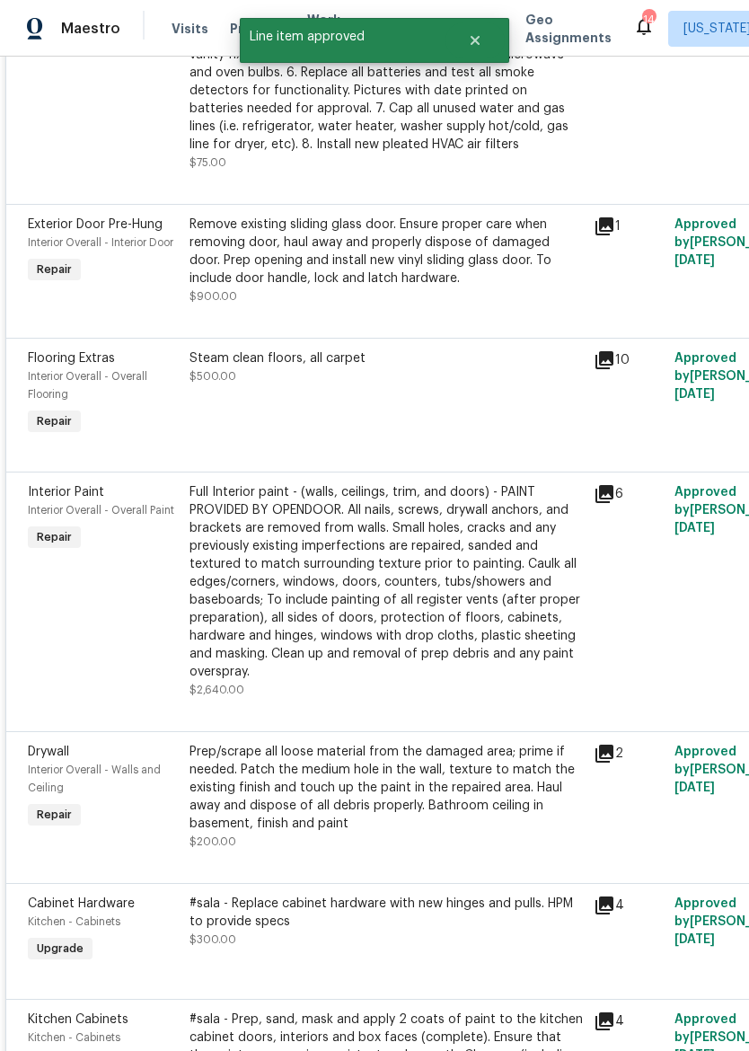
scroll to position [641, 0]
click at [460, 394] on div "Steam clean floors, all carpet $500.00" at bounding box center [386, 393] width 404 height 101
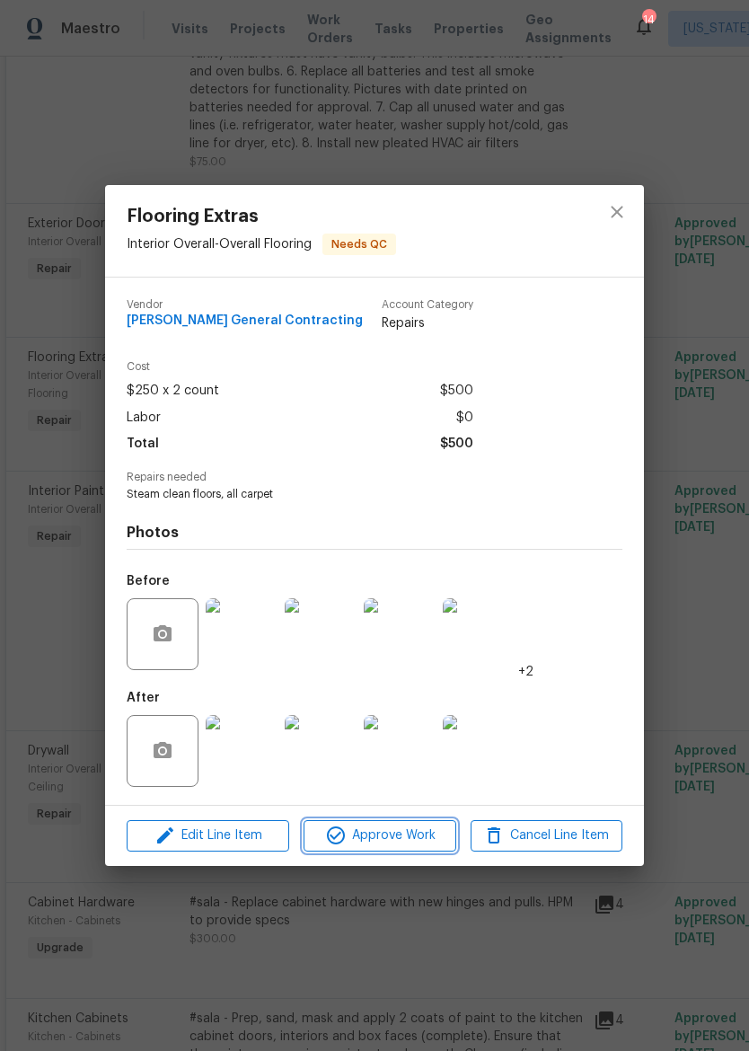
click at [390, 834] on span "Approve Work" at bounding box center [379, 836] width 141 height 22
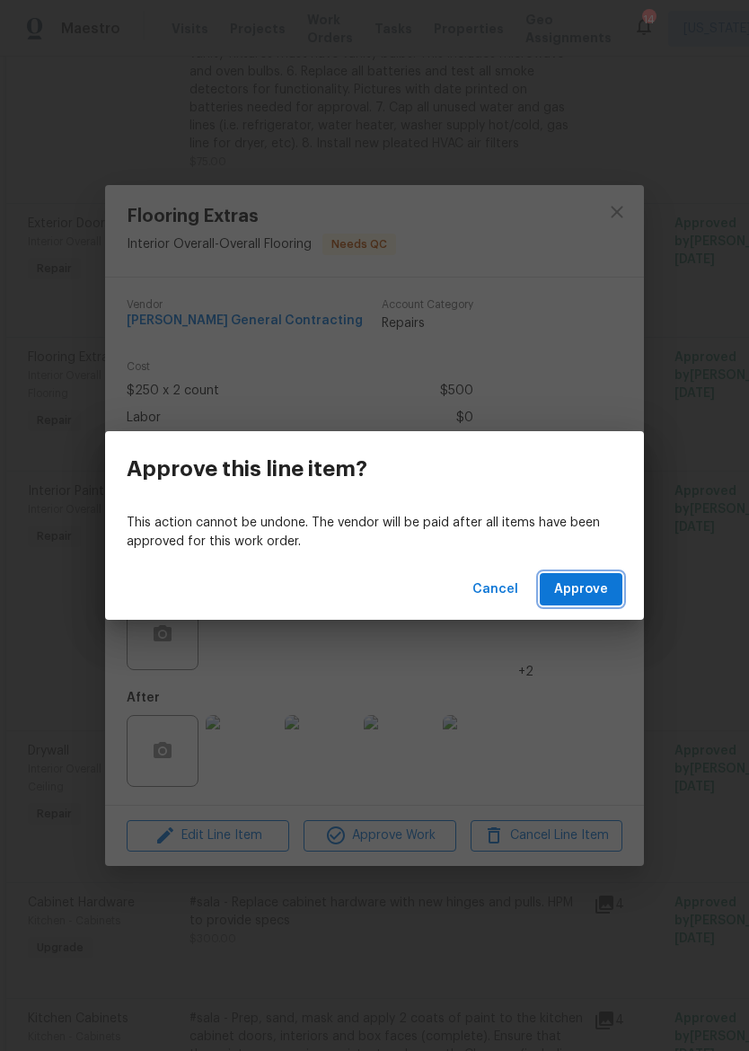
click at [595, 585] on span "Approve" at bounding box center [581, 590] width 54 height 22
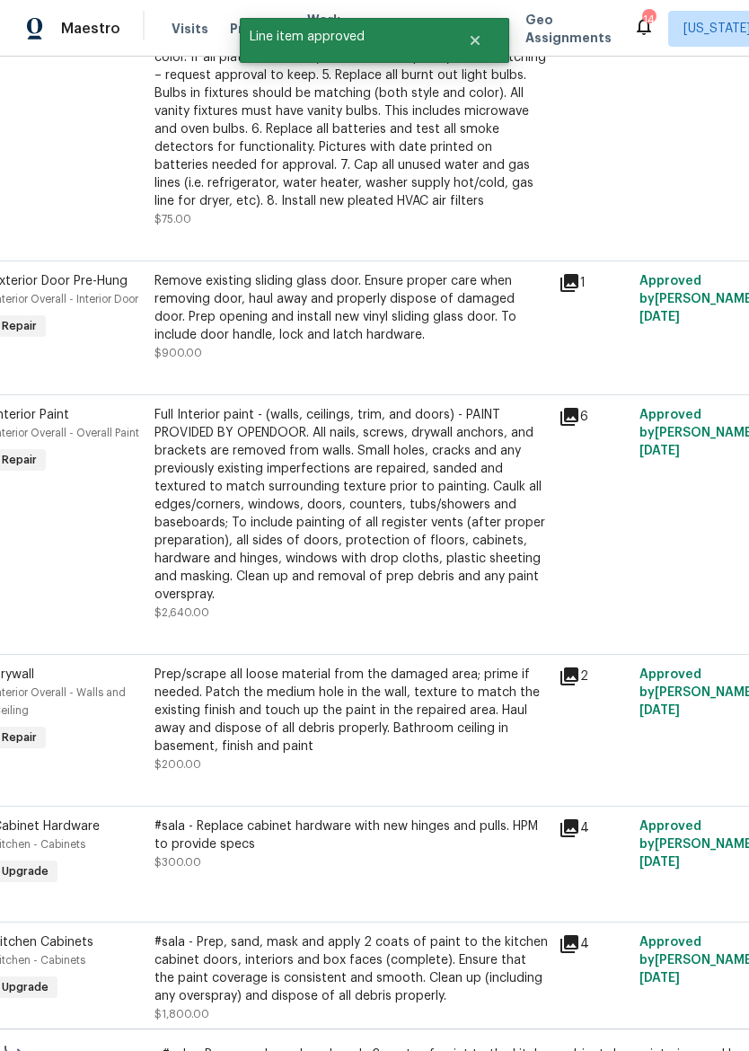
scroll to position [584, 35]
click at [436, 505] on div "Full Interior paint - (walls, ceilings, trim, and doors) - PAINT PROVIDED BY OP…" at bounding box center [351, 504] width 393 height 198
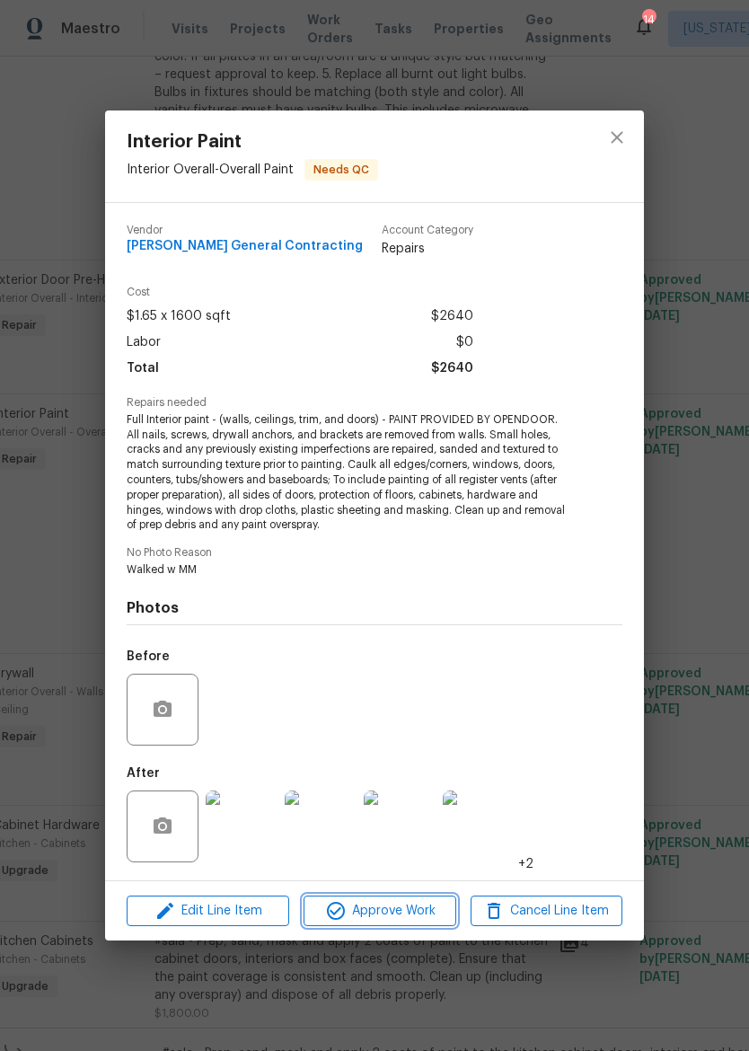
click at [398, 914] on span "Approve Work" at bounding box center [379, 911] width 141 height 22
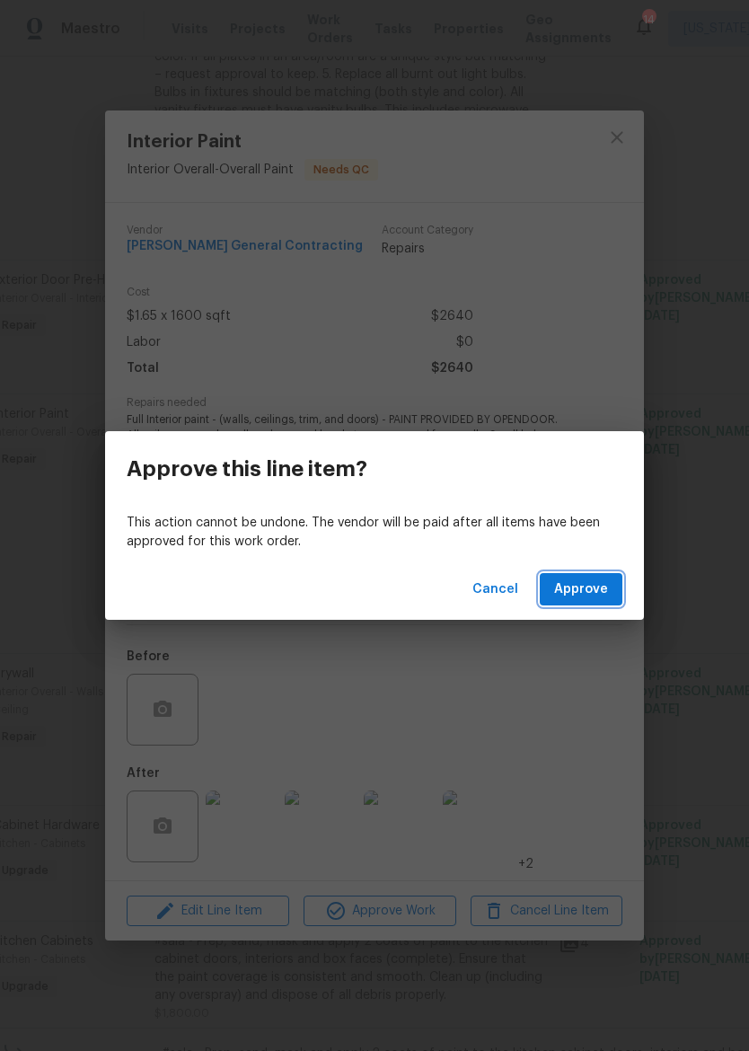
click at [587, 579] on span "Approve" at bounding box center [581, 590] width 54 height 22
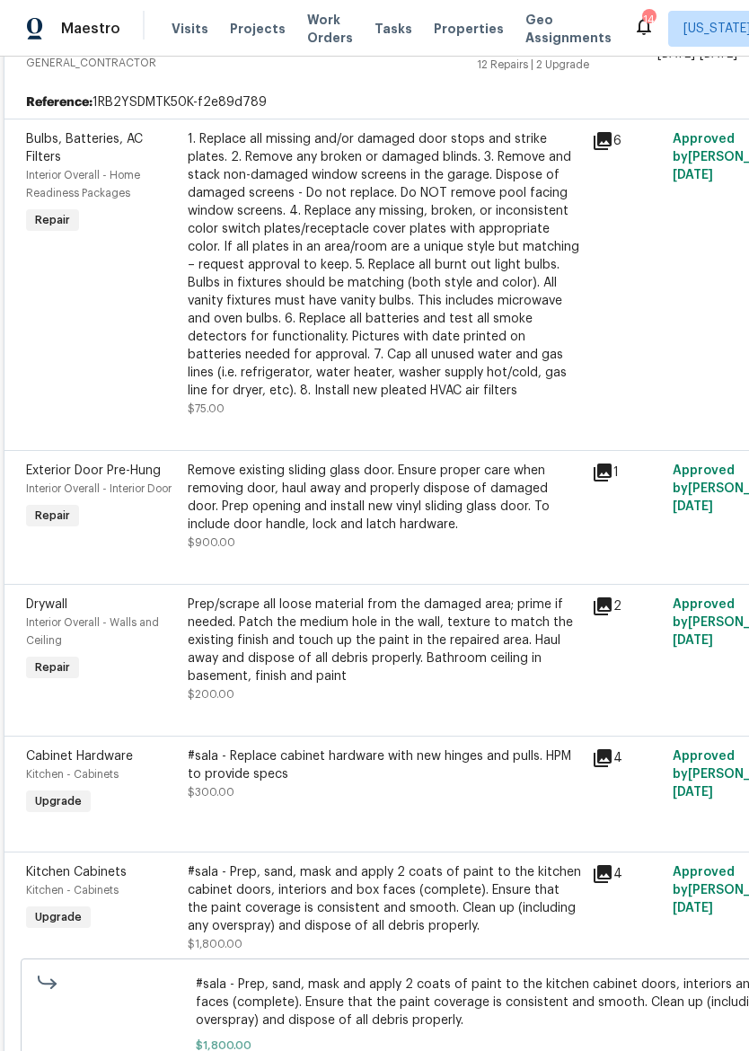
scroll to position [393, 2]
click at [380, 650] on div "Prep/scrape all loose material from the damaged area; prime if needed. Patch th…" at bounding box center [384, 642] width 393 height 90
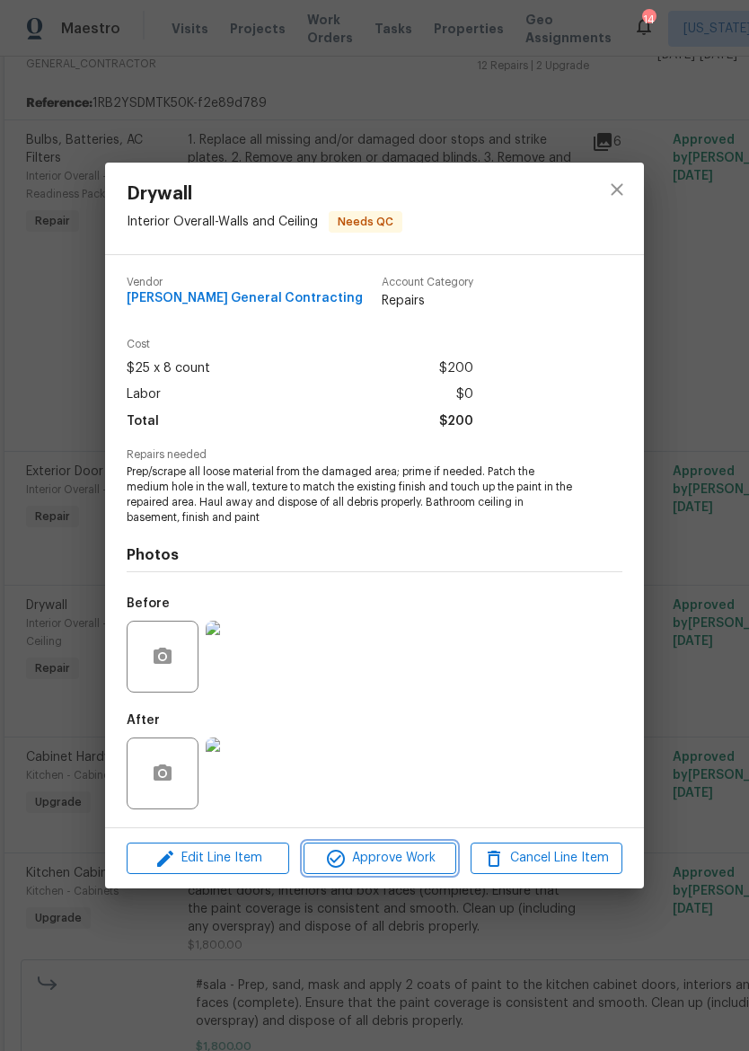
click at [401, 866] on span "Approve Work" at bounding box center [379, 858] width 141 height 22
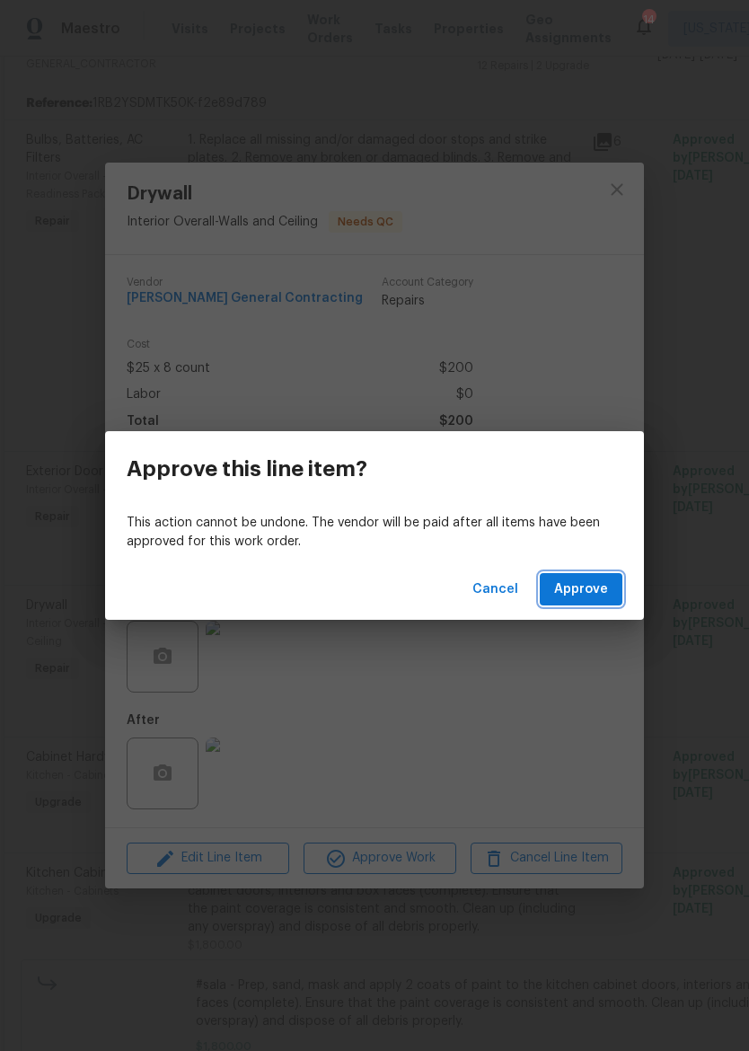
click at [577, 595] on span "Approve" at bounding box center [581, 590] width 54 height 22
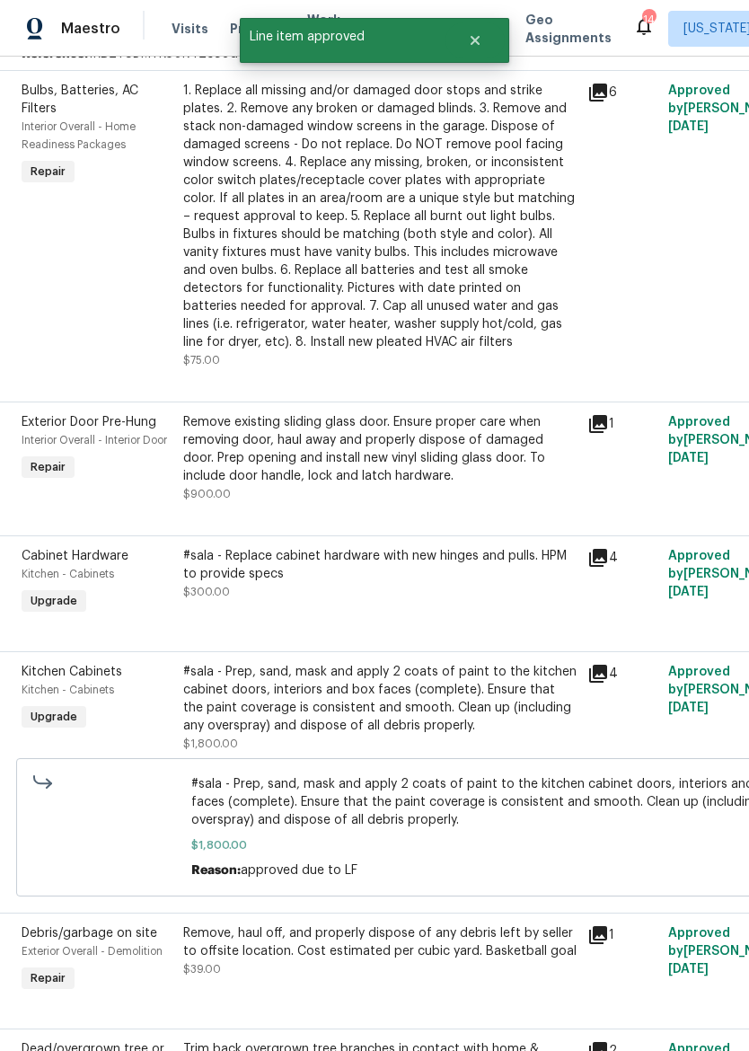
scroll to position [448, 4]
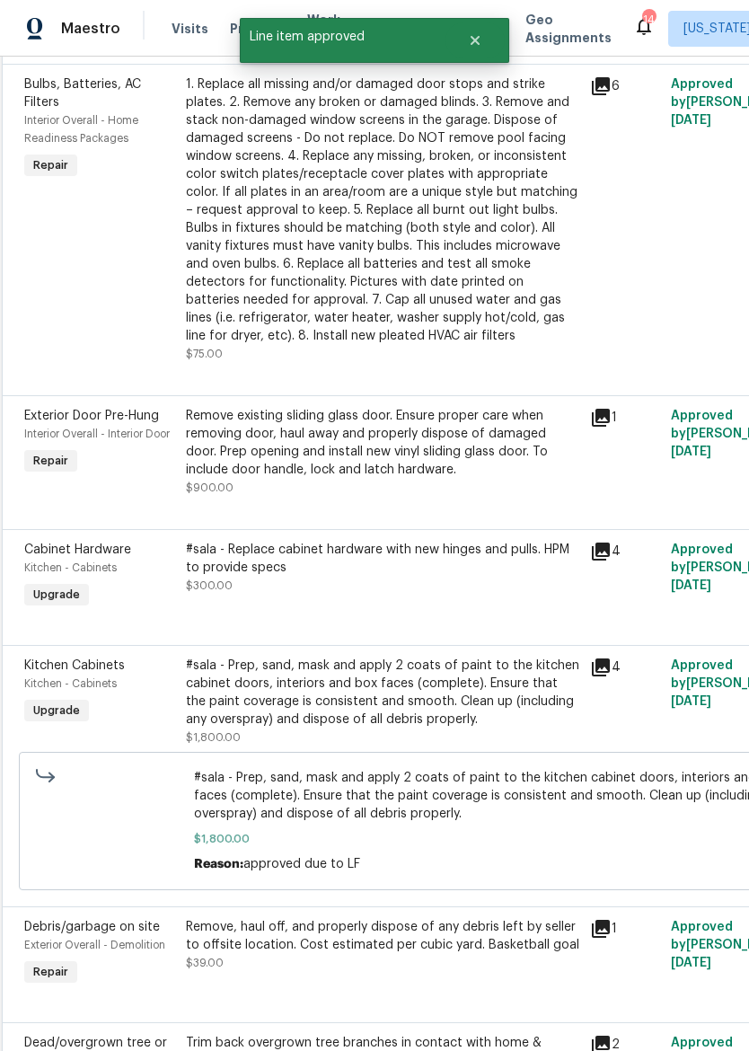
click at [411, 588] on div "#sala - Replace cabinet hardware with new hinges and pulls. HPM to provide spec…" at bounding box center [382, 568] width 393 height 54
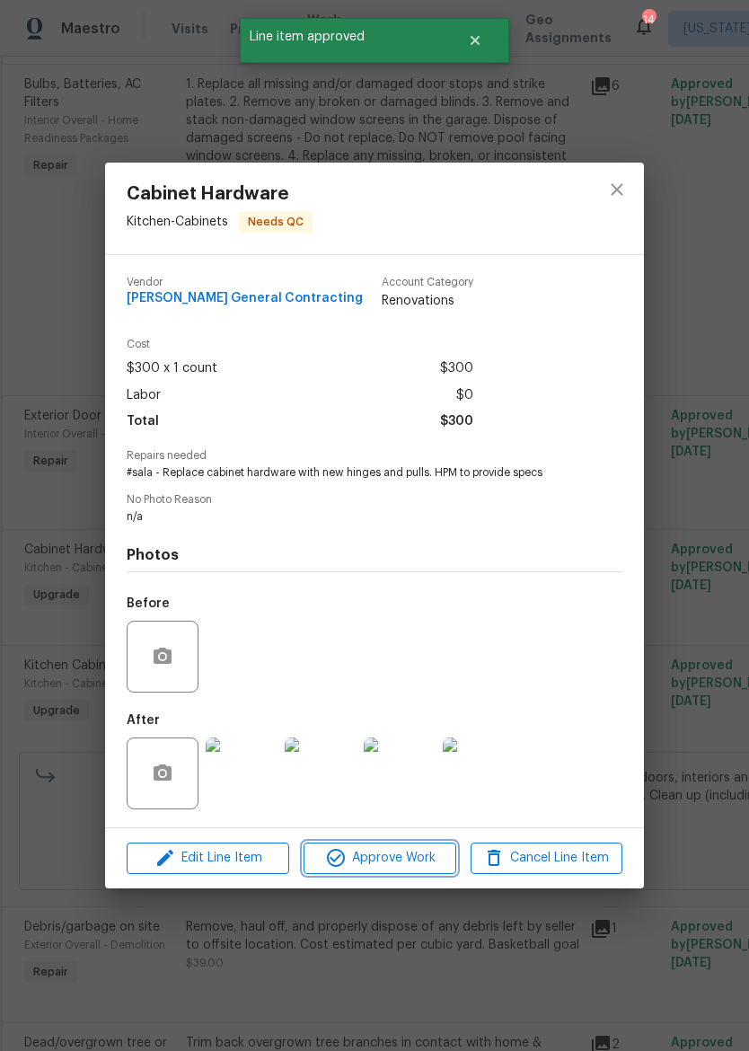
click at [393, 866] on span "Approve Work" at bounding box center [379, 858] width 141 height 22
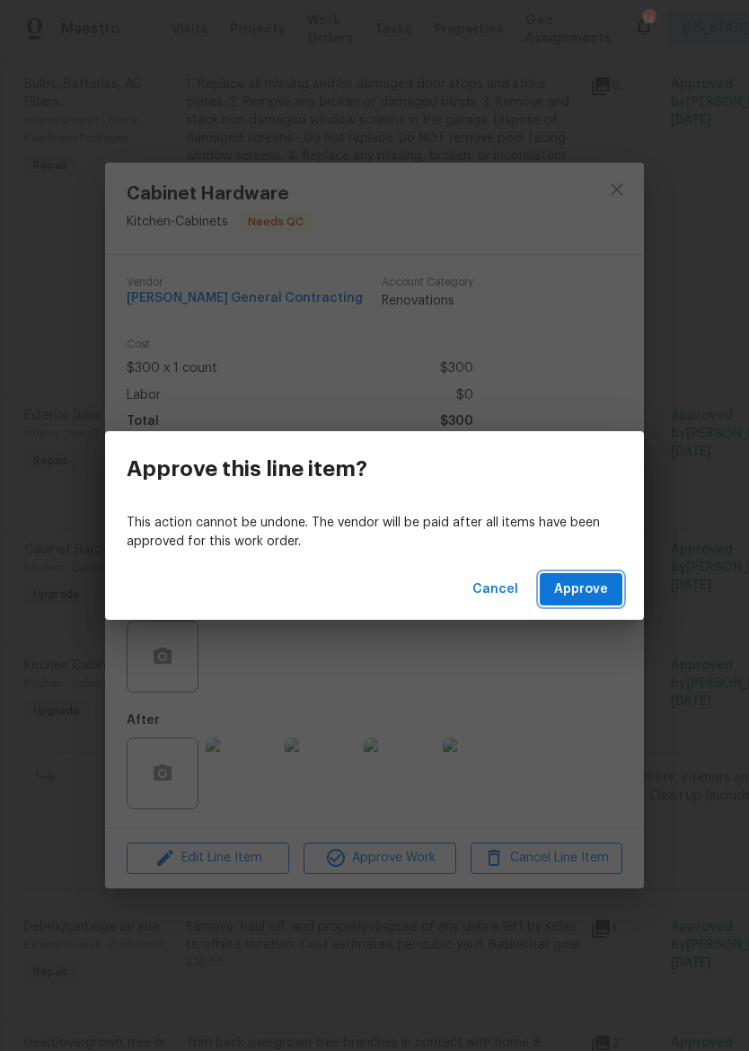
click at [589, 592] on span "Approve" at bounding box center [581, 590] width 54 height 22
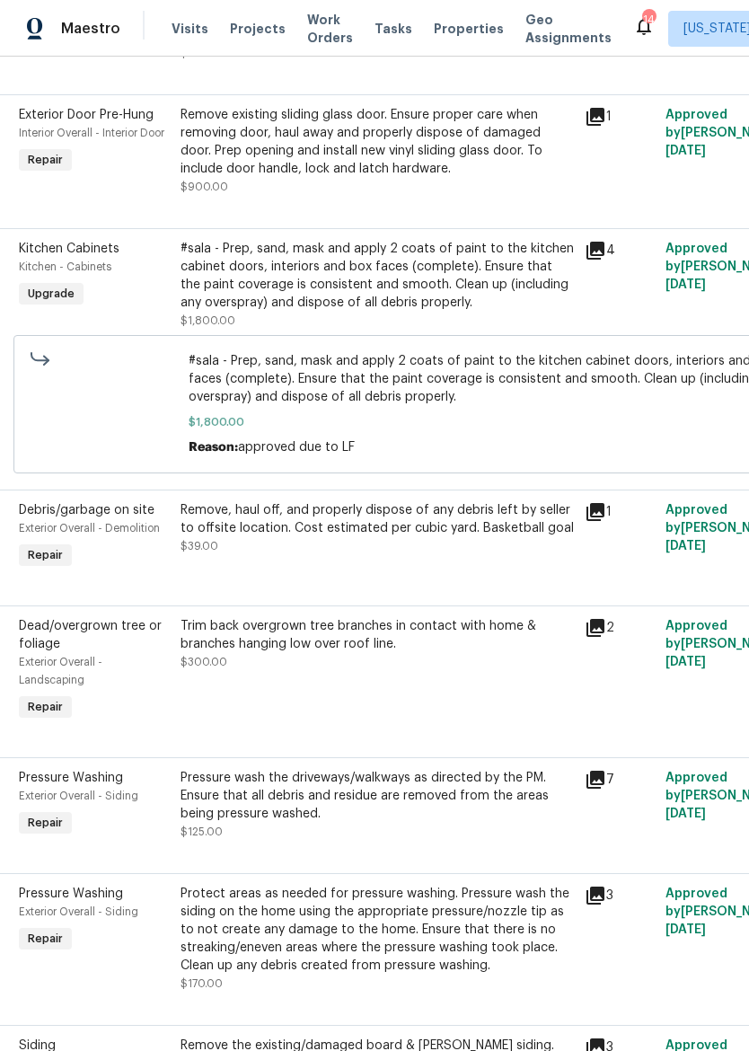
scroll to position [741, 12]
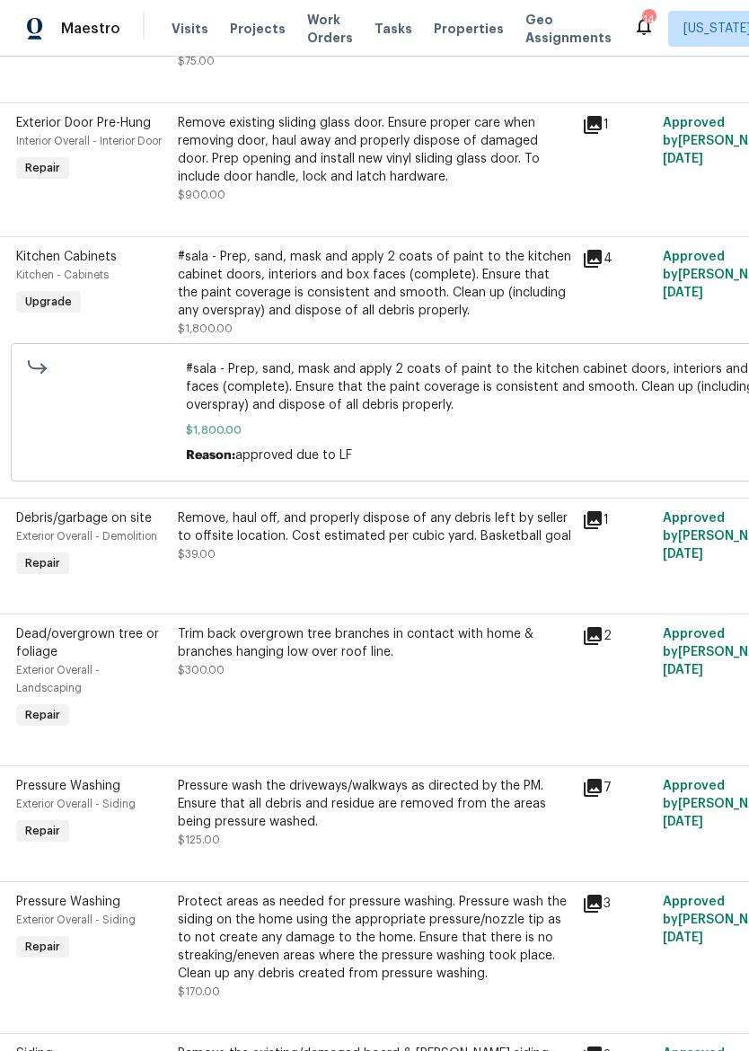
click at [420, 294] on div "#sala - Prep, sand, mask and apply 2 coats of paint to the kitchen cabinet door…" at bounding box center [374, 284] width 393 height 72
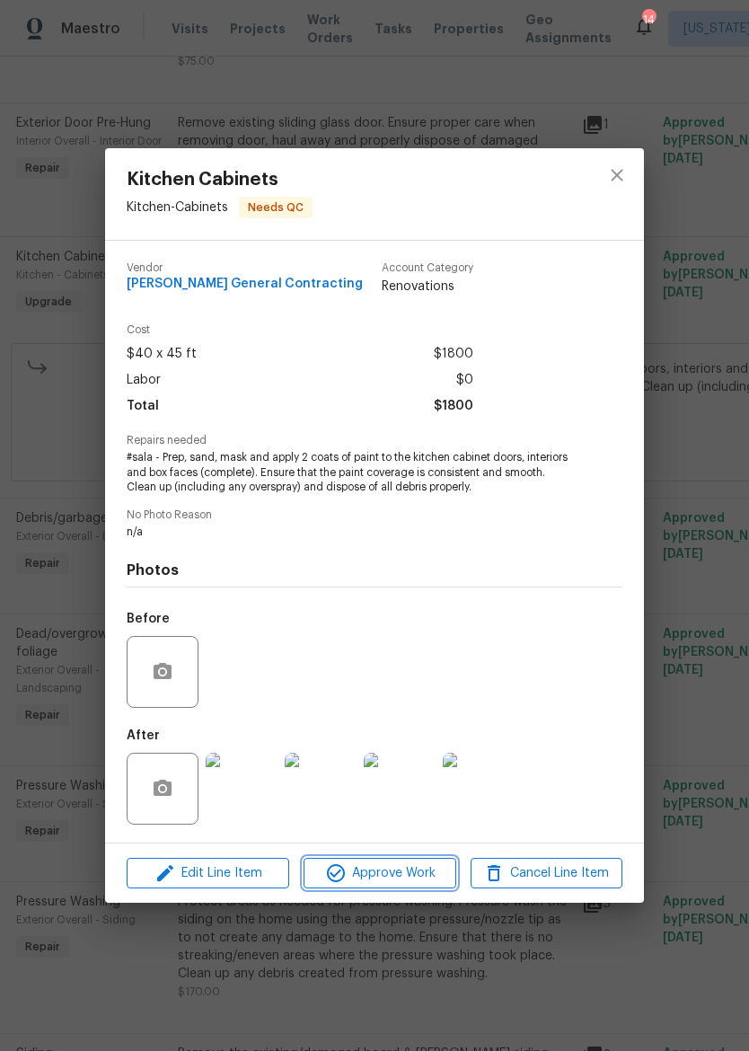
click at [402, 887] on button "Approve Work" at bounding box center [380, 873] width 152 height 31
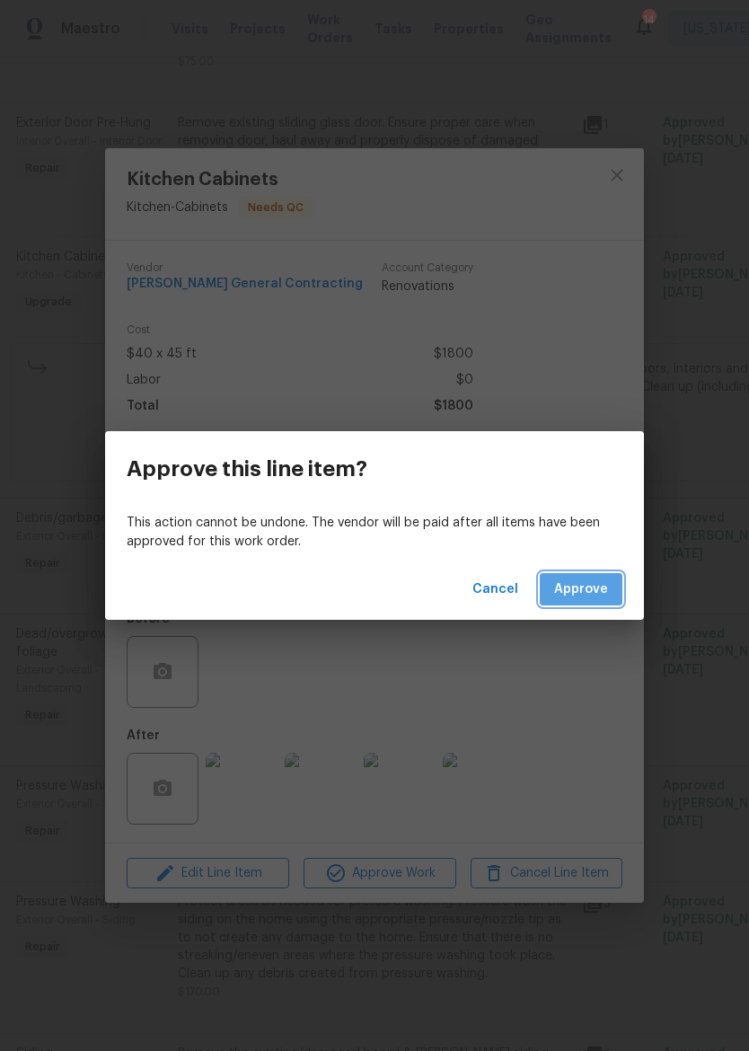
click at [584, 600] on button "Approve" at bounding box center [581, 589] width 83 height 33
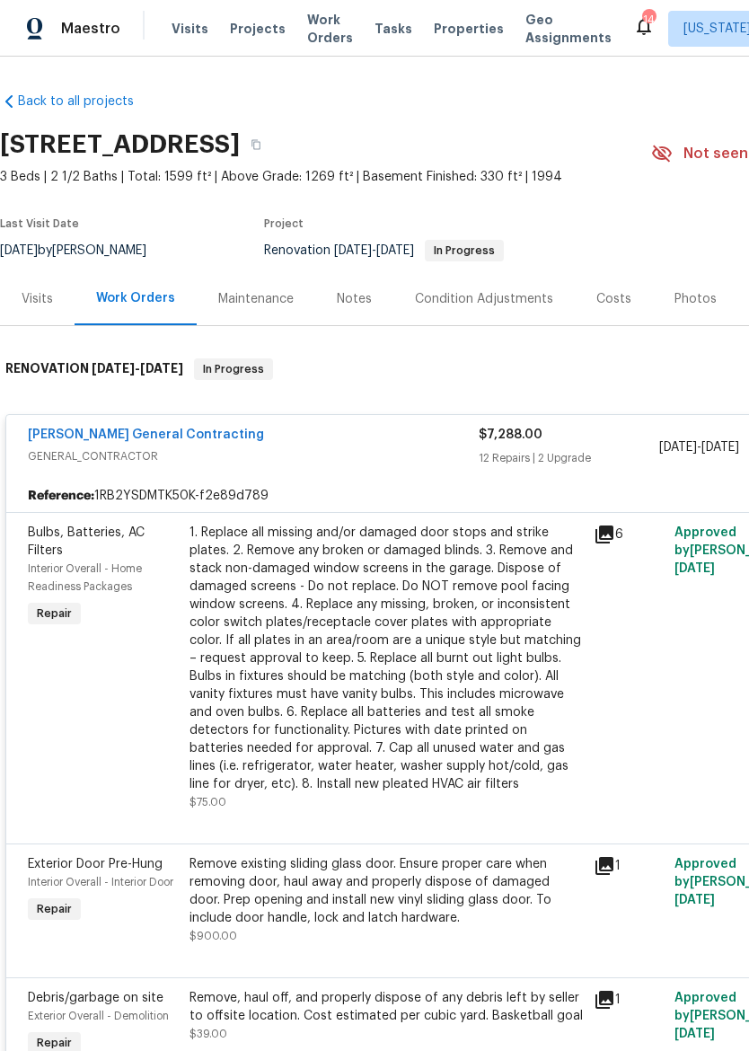
scroll to position [0, 0]
click at [413, 461] on span "GENERAL_CONTRACTOR" at bounding box center [253, 456] width 451 height 18
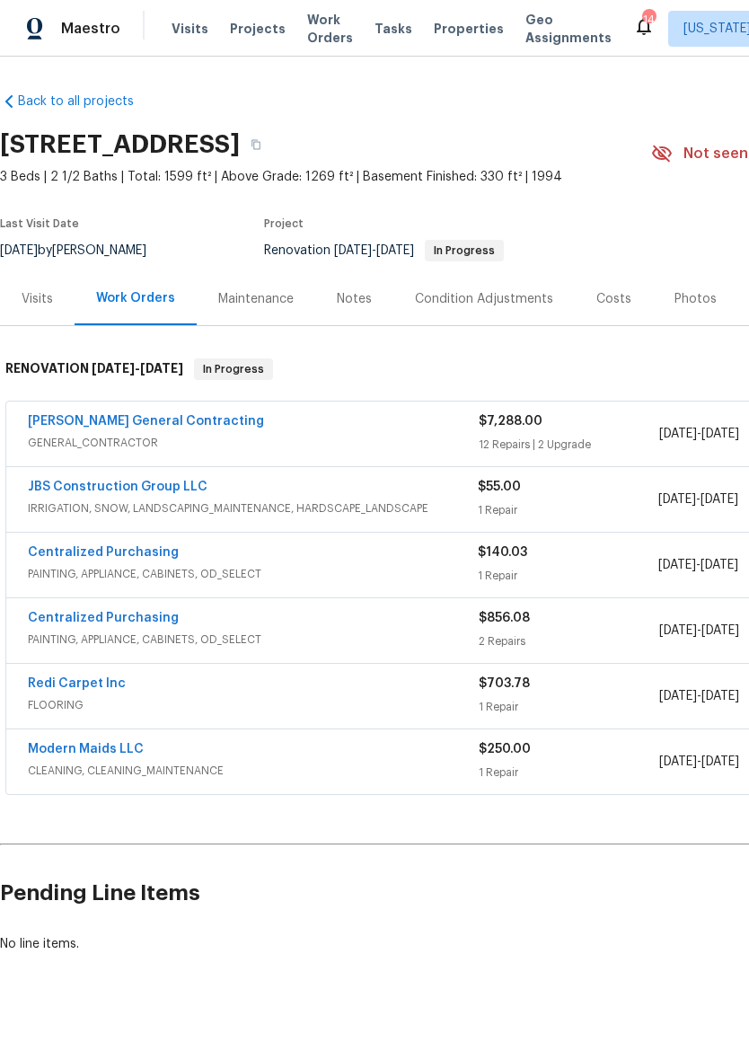
click at [79, 492] on link "JBS Construction Group LLC" at bounding box center [118, 487] width 180 height 13
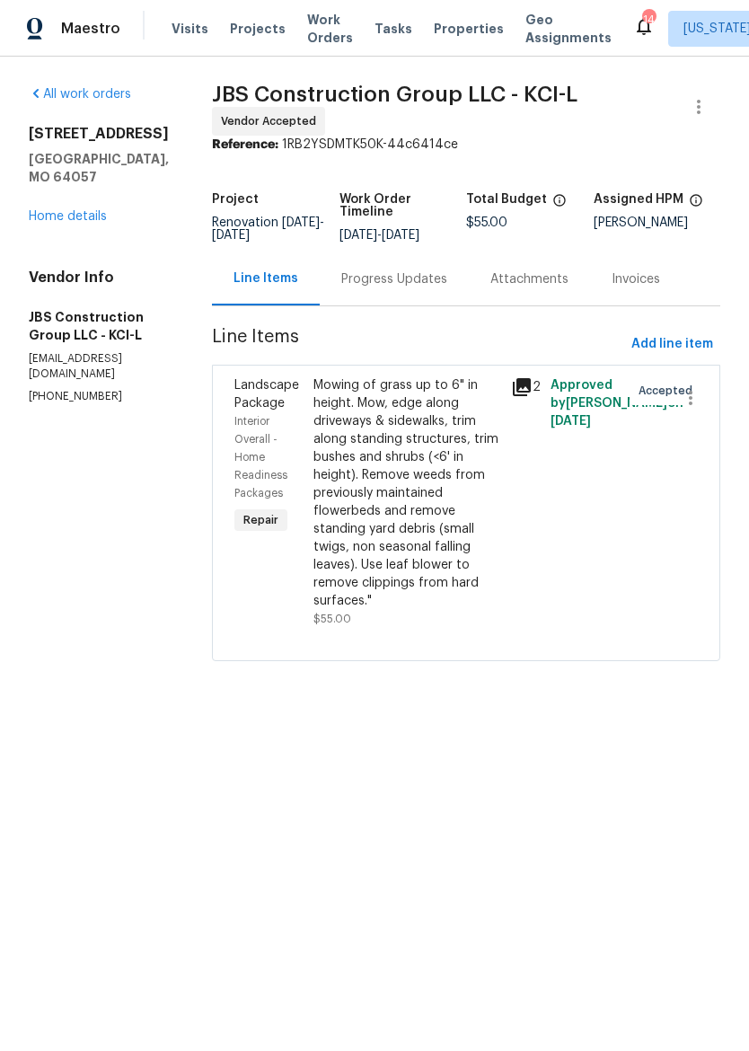
click at [403, 288] on div "Progress Updates" at bounding box center [394, 279] width 106 height 18
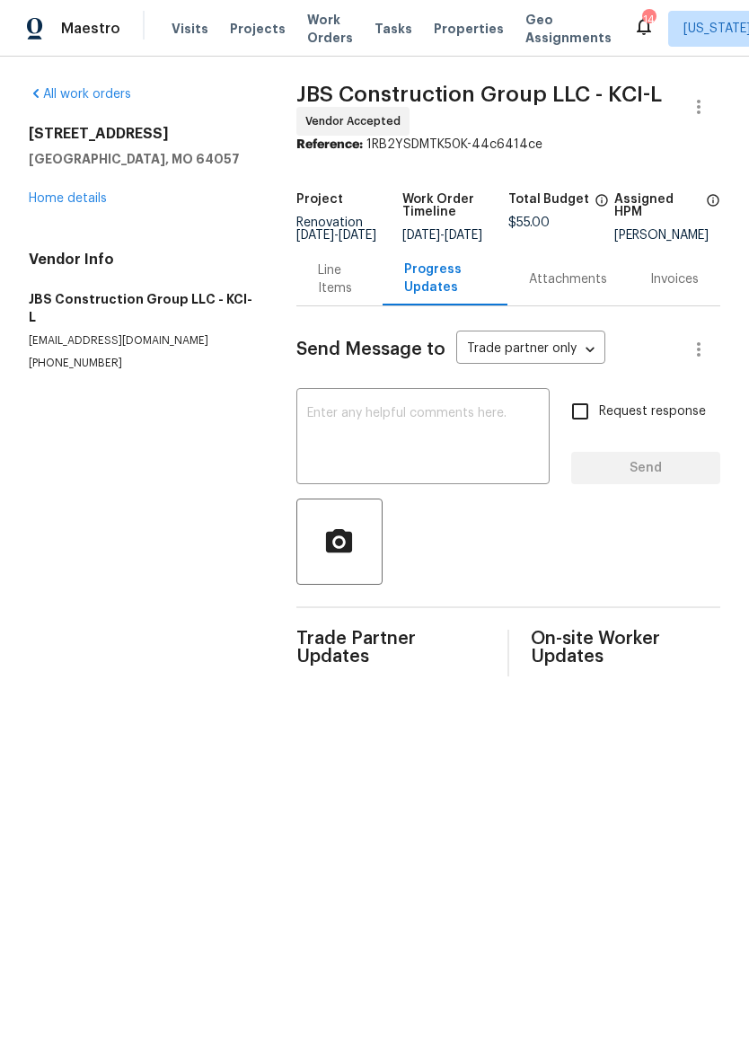
click at [477, 432] on textarea at bounding box center [423, 438] width 232 height 63
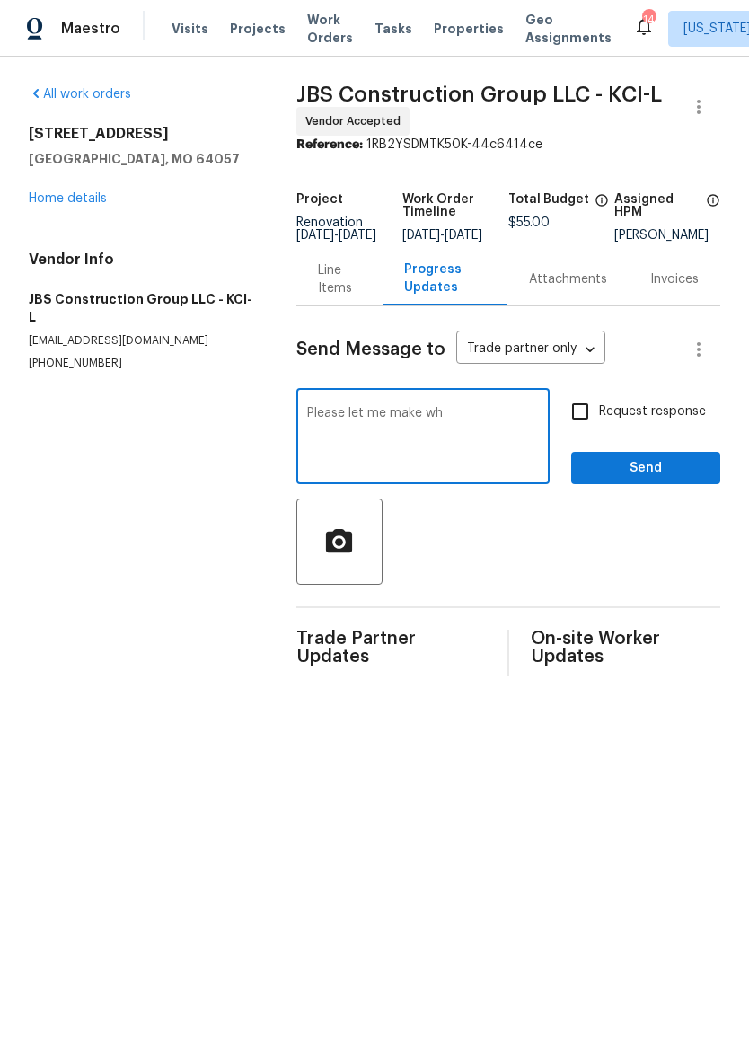
click at [510, 427] on textarea "Please let me make wh" at bounding box center [423, 438] width 232 height 63
type textarea "Please let me know when this is completed. Also please make sure they weed unde…"
click at [668, 480] on span "Send" at bounding box center [646, 468] width 120 height 22
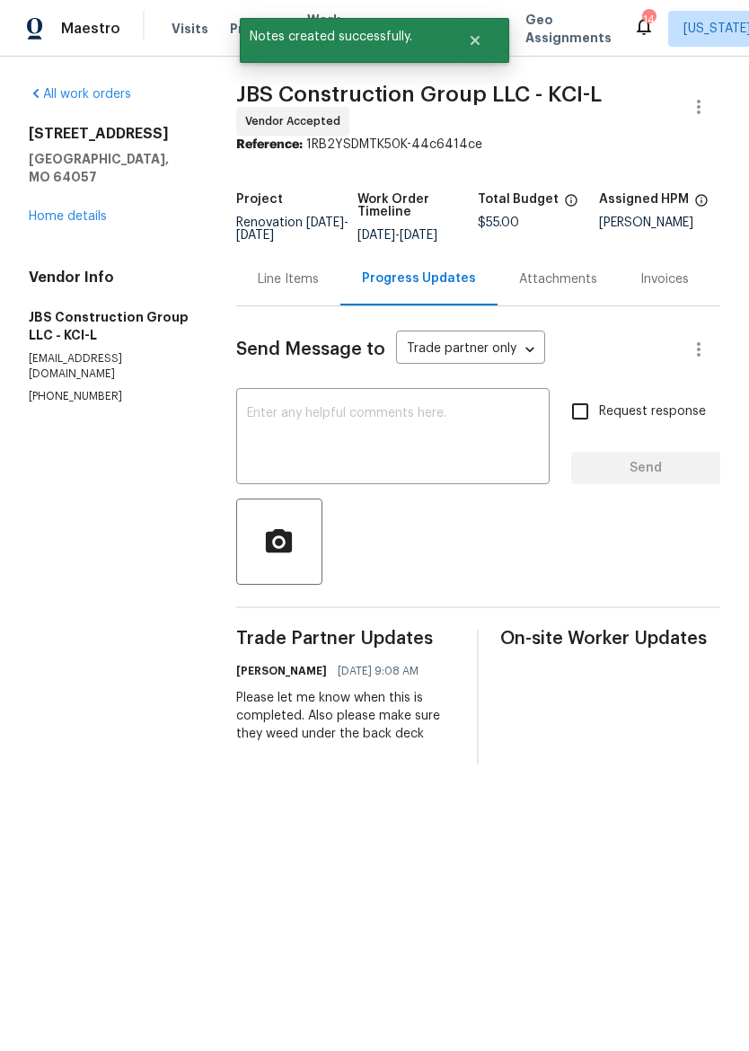
click at [53, 210] on link "Home details" at bounding box center [68, 216] width 78 height 13
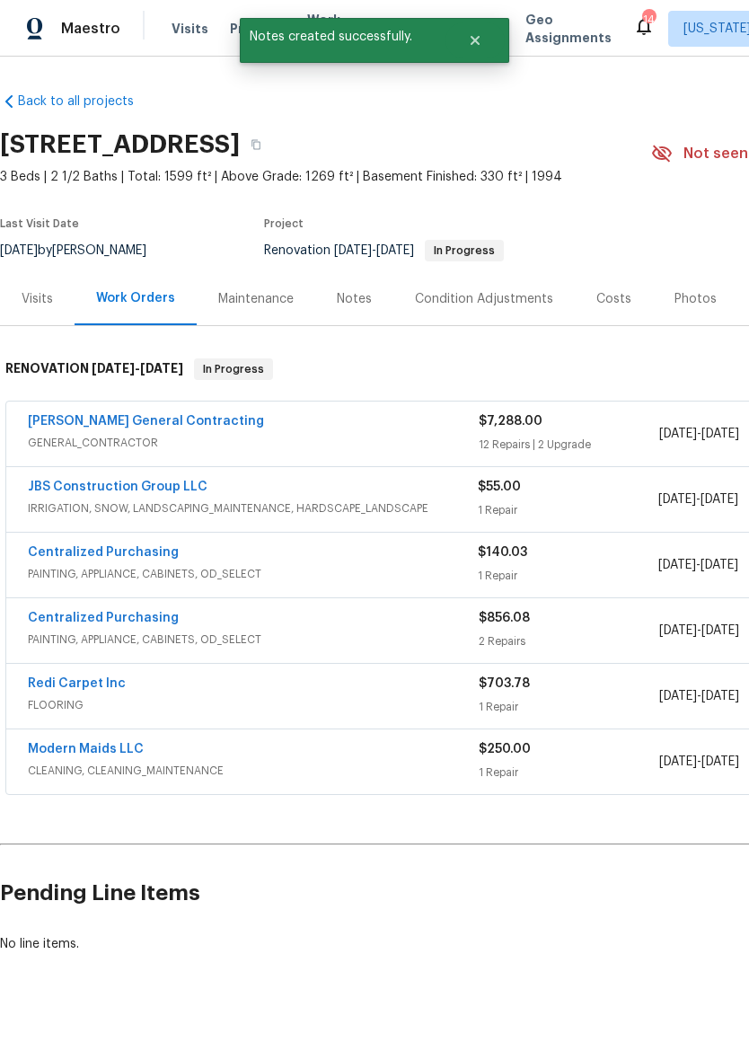
click at [363, 301] on div "Notes" at bounding box center [354, 299] width 35 height 18
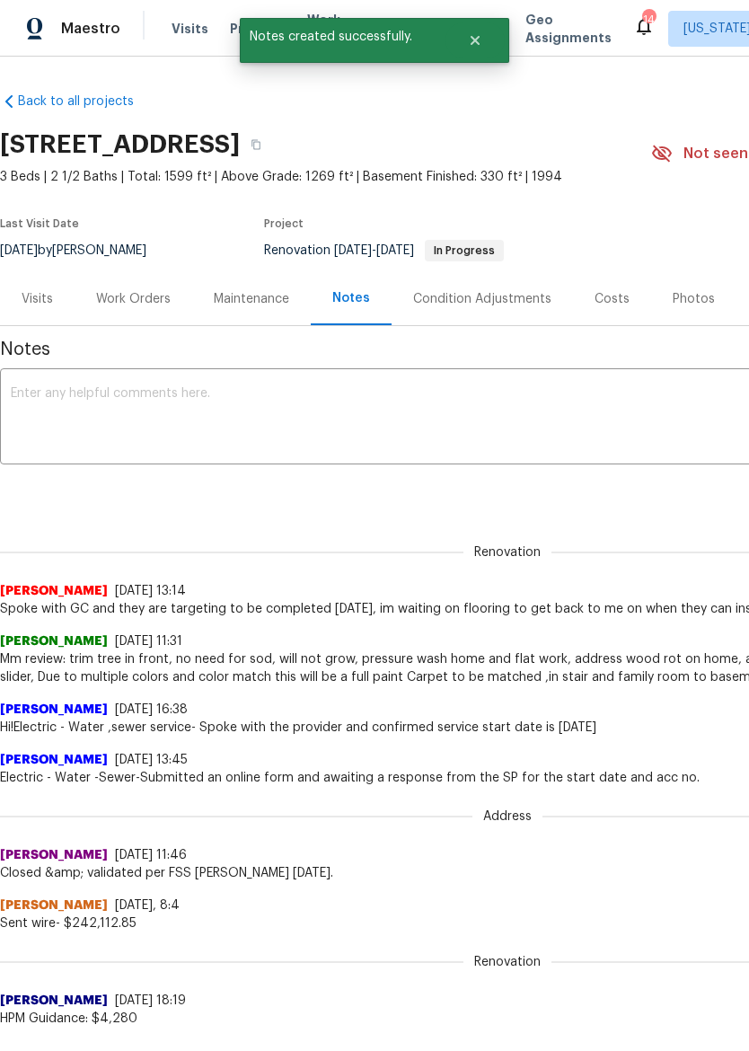
click at [434, 410] on textarea at bounding box center [508, 418] width 994 height 63
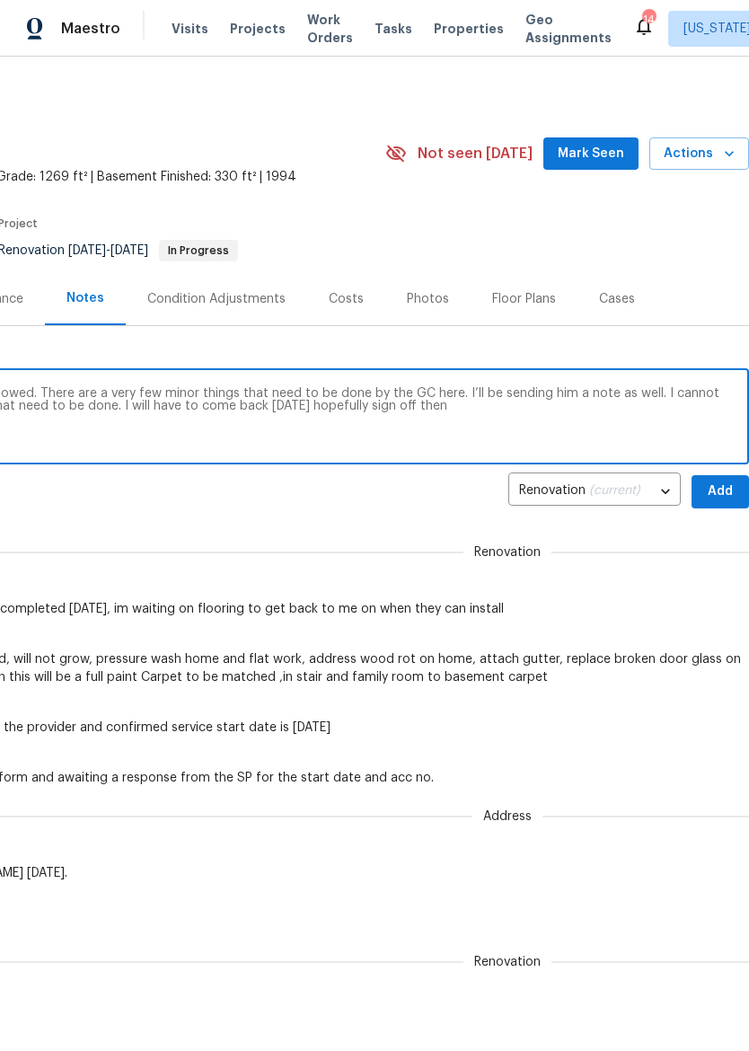
scroll to position [0, 266]
type textarea "We are still waiting on landscaping to be mowed. There are a very few minor thi…"
click at [717, 489] on span "Add" at bounding box center [720, 492] width 29 height 22
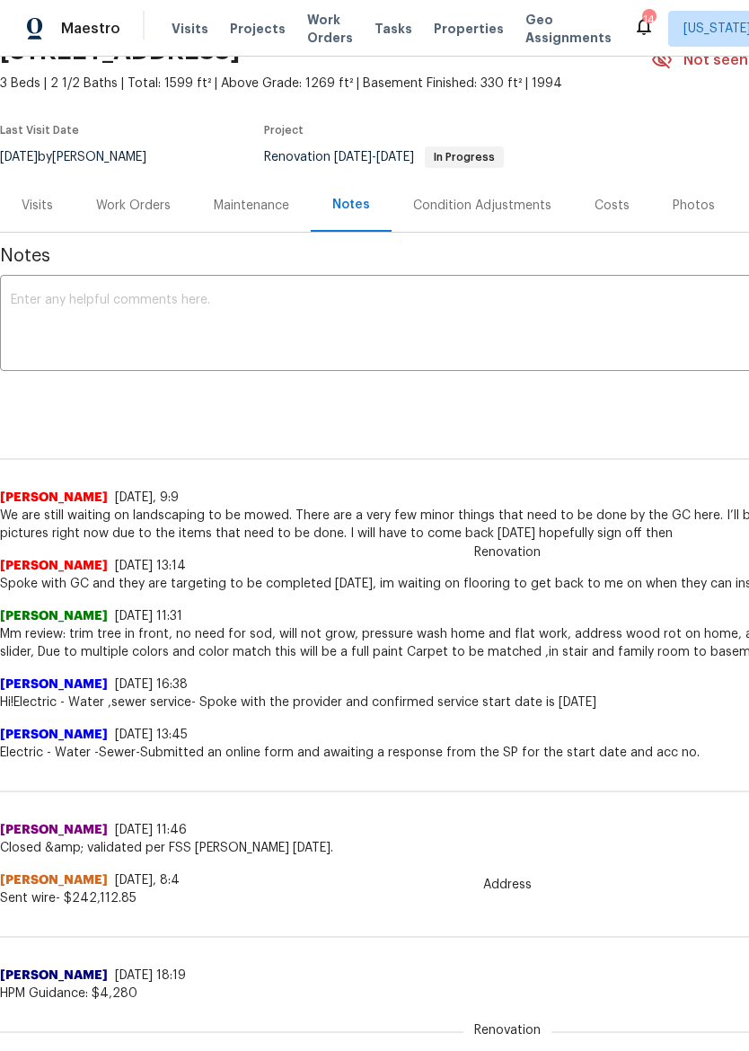
scroll to position [97, -1]
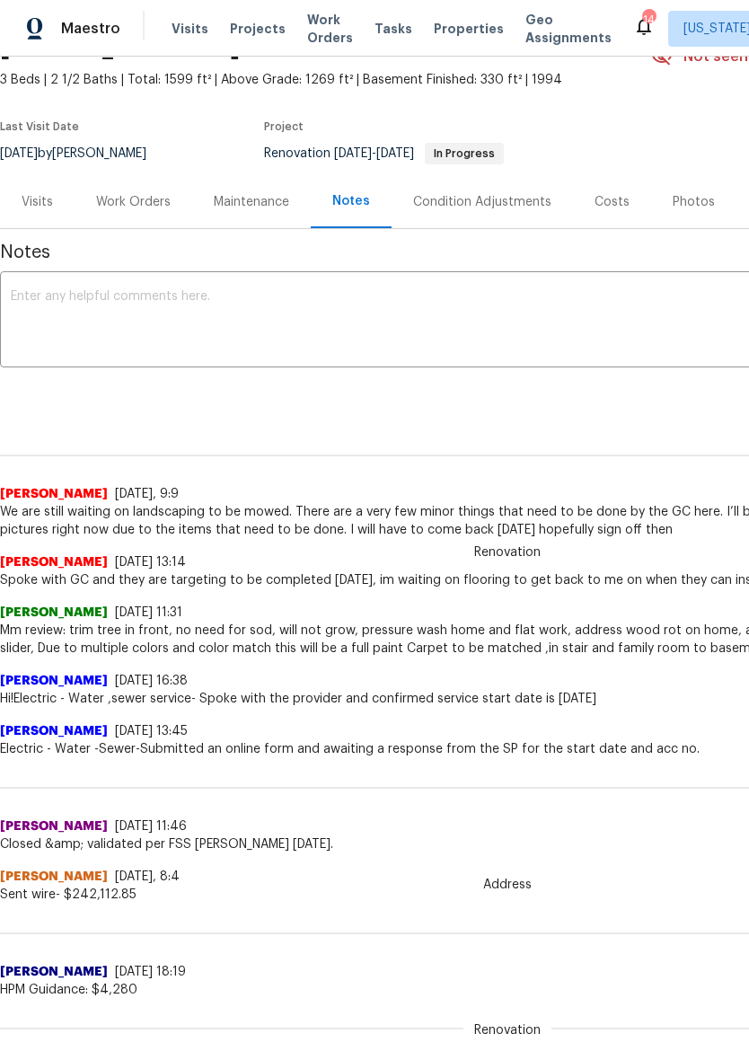
click at [126, 202] on div "Work Orders" at bounding box center [133, 202] width 75 height 18
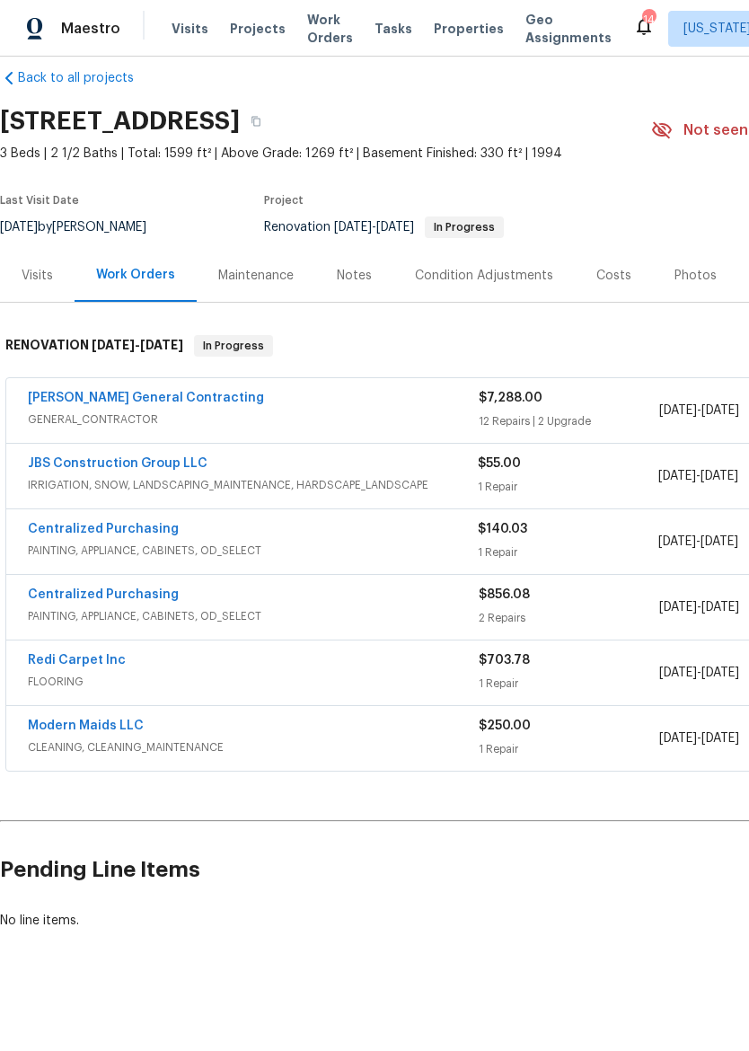
click at [186, 403] on link "Nicholson General Contracting" at bounding box center [146, 398] width 236 height 13
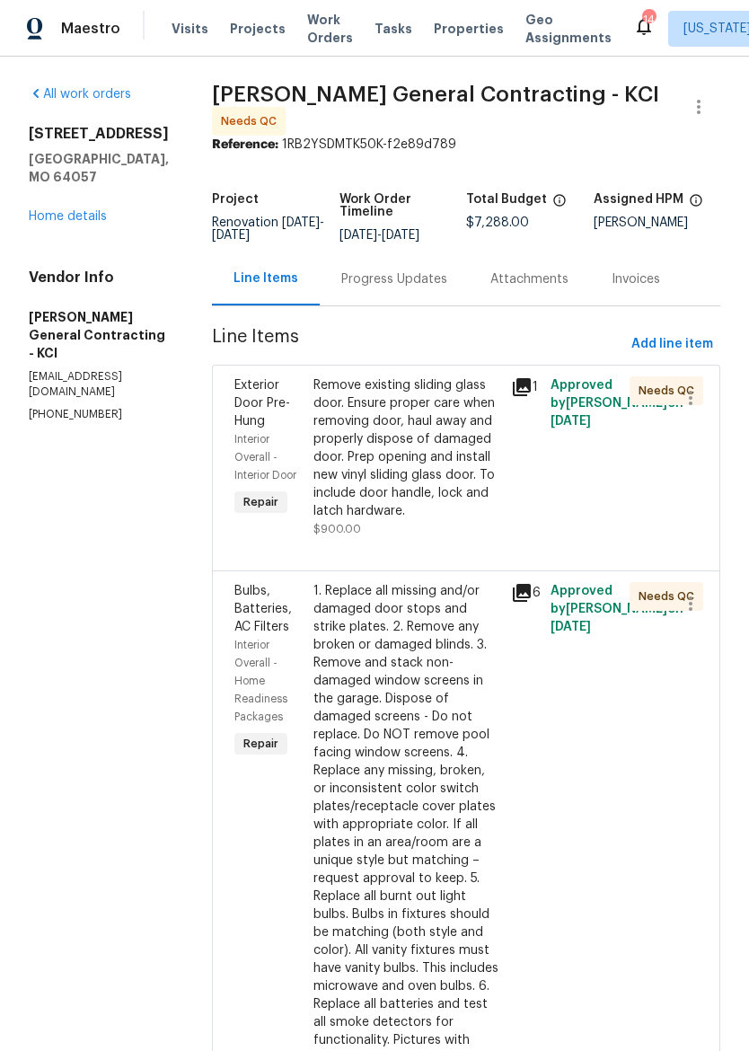
click at [397, 286] on div "Progress Updates" at bounding box center [394, 279] width 106 height 18
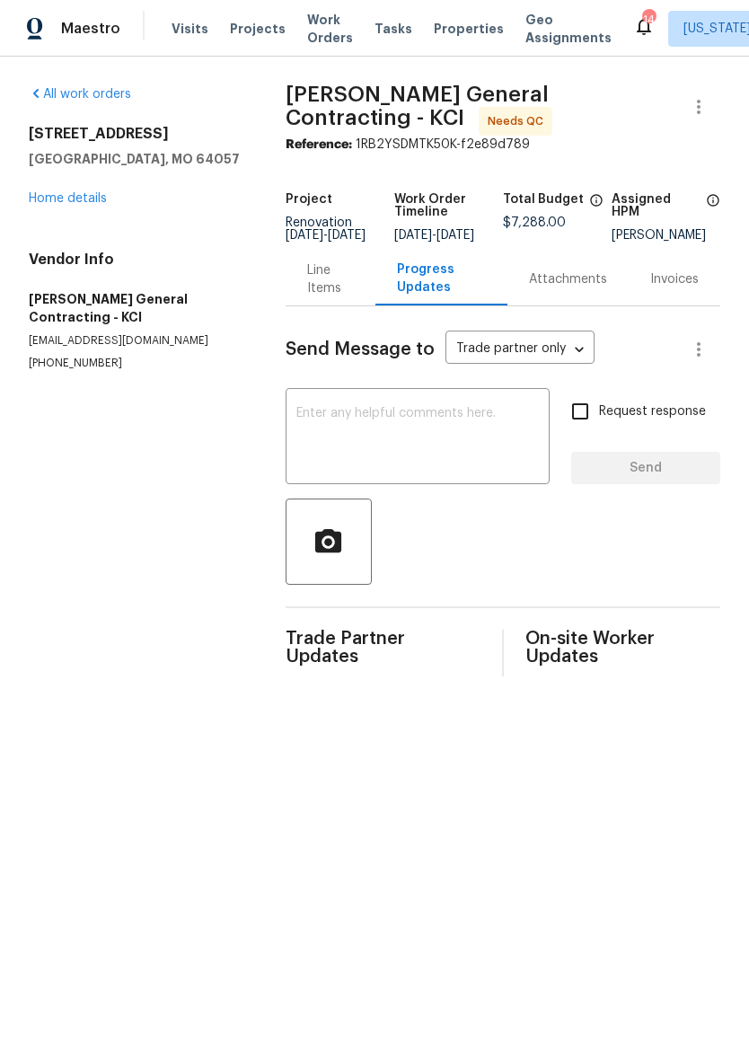
click at [429, 438] on textarea at bounding box center [417, 438] width 243 height 63
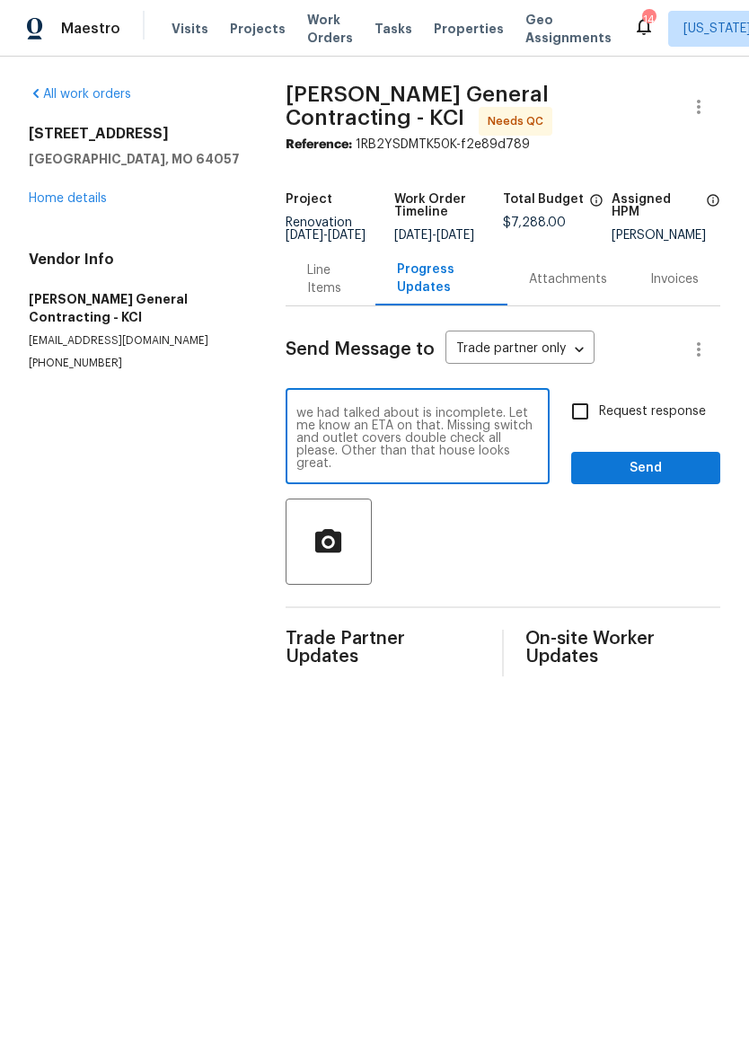
scroll to position [50, 0]
type textarea "Few small things that need to be addressed. Couple lightbulbs that are out one …"
click at [655, 485] on button "Send" at bounding box center [645, 468] width 149 height 33
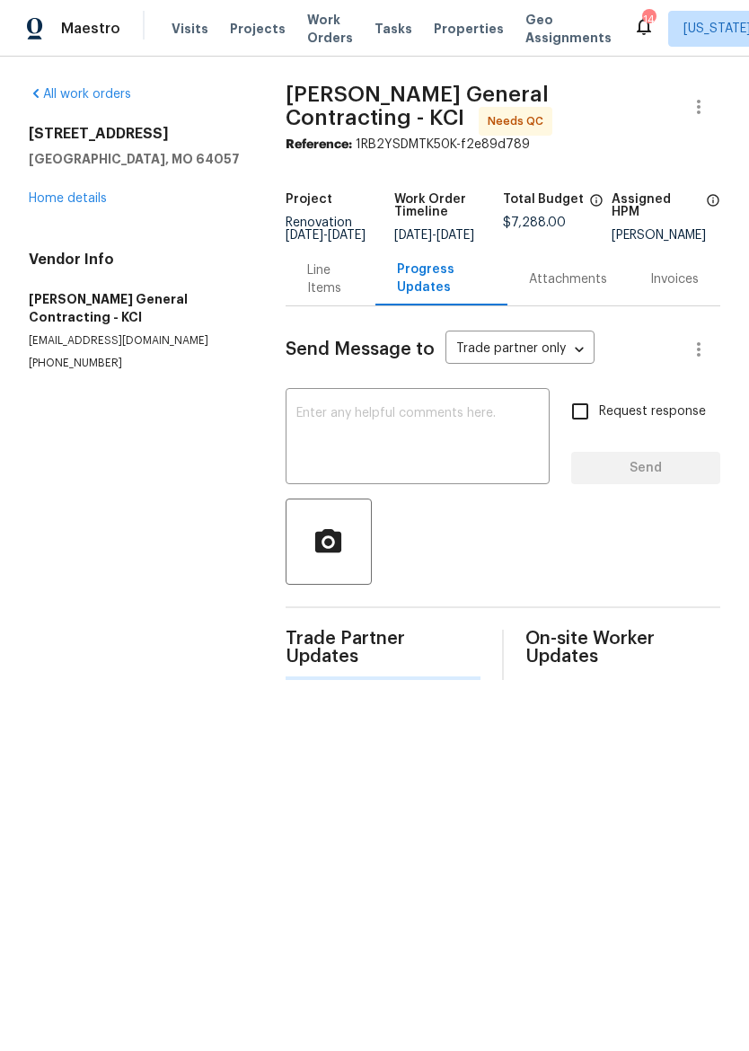
scroll to position [0, 0]
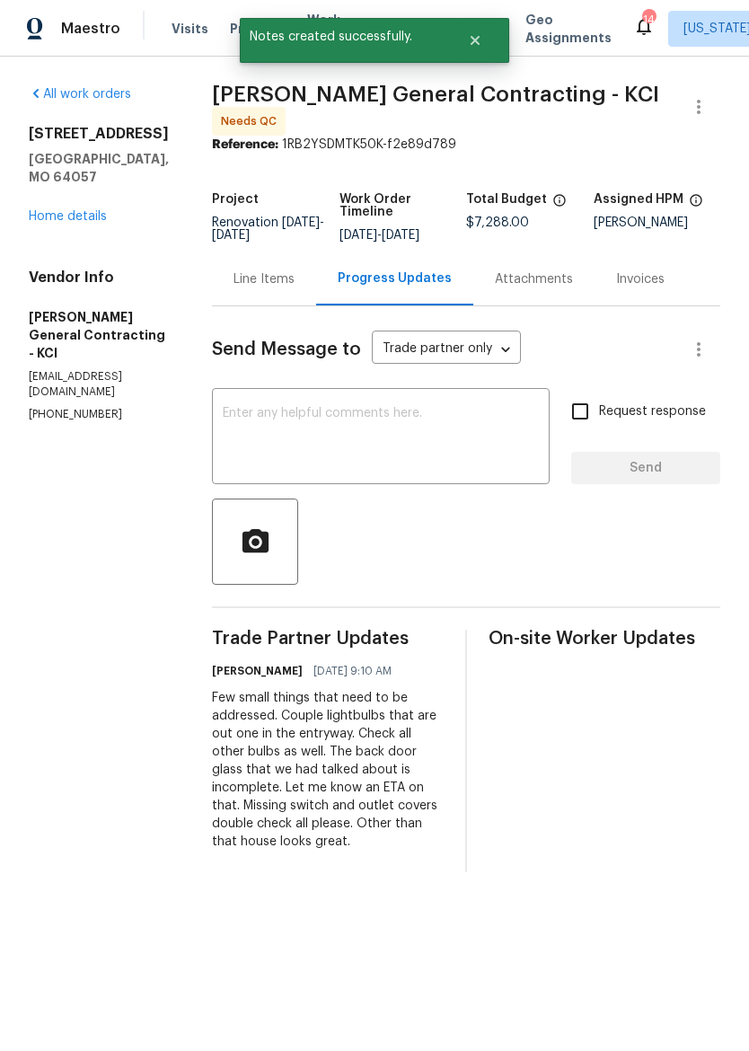
click at [35, 210] on link "Home details" at bounding box center [68, 216] width 78 height 13
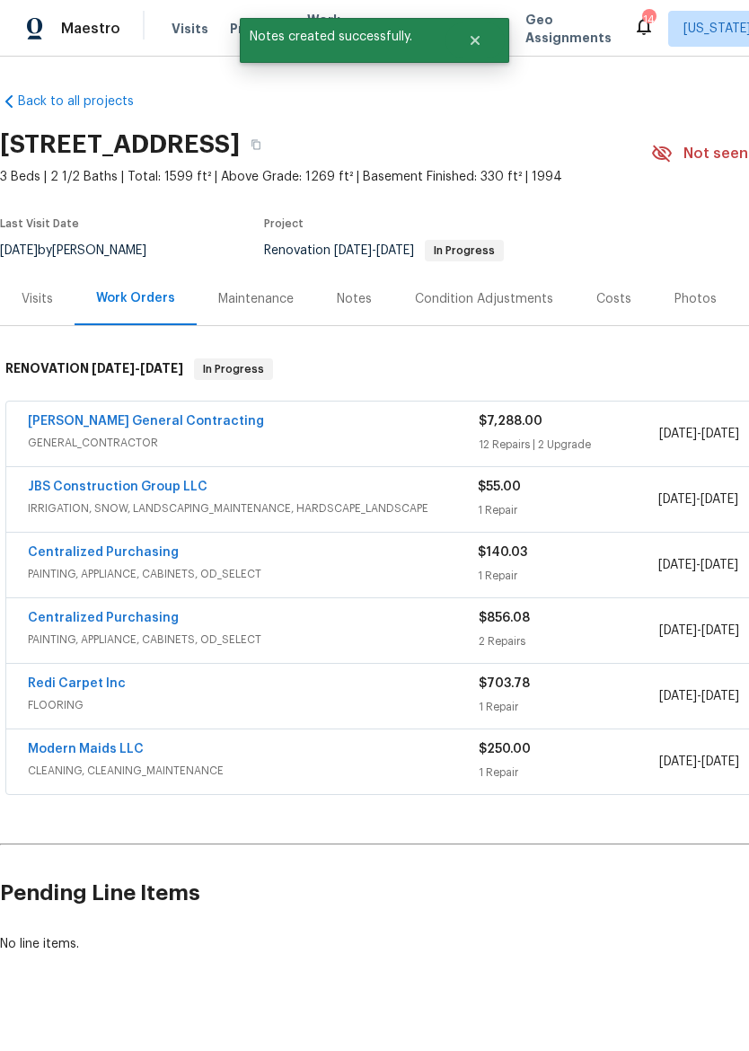
click at [40, 18] on img at bounding box center [35, 29] width 16 height 22
